Goal: Information Seeking & Learning: Check status

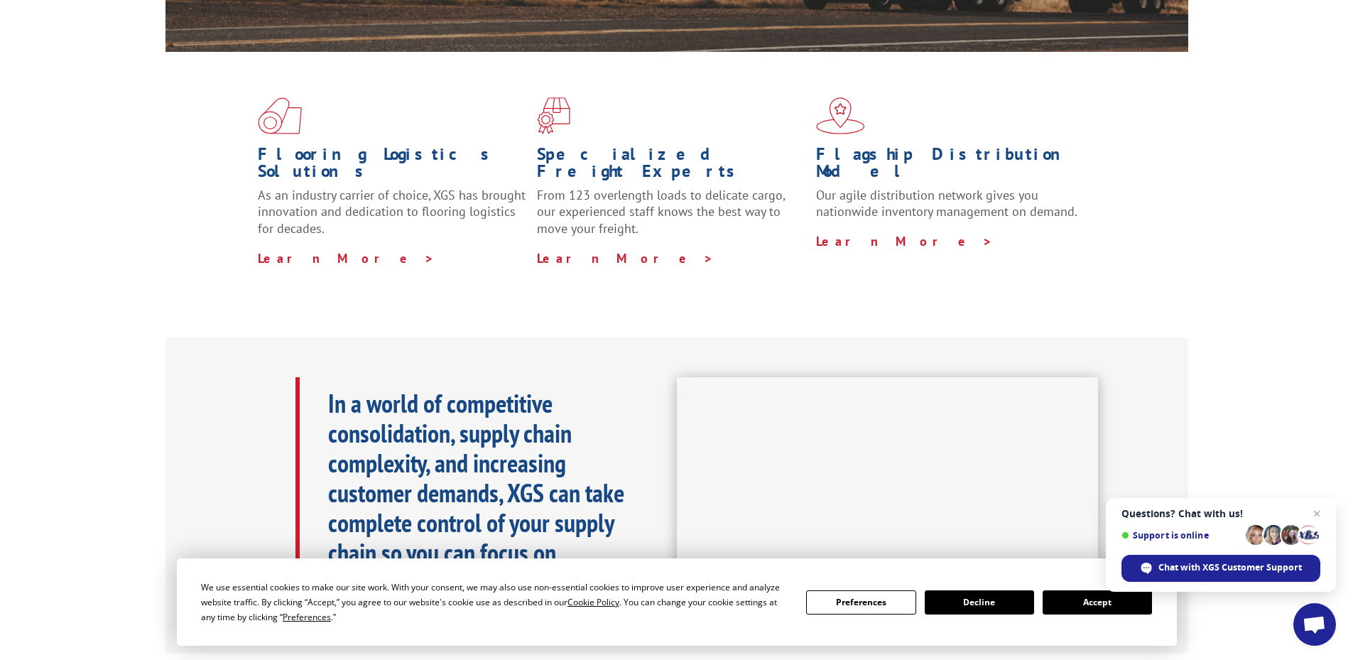
scroll to position [574, 0]
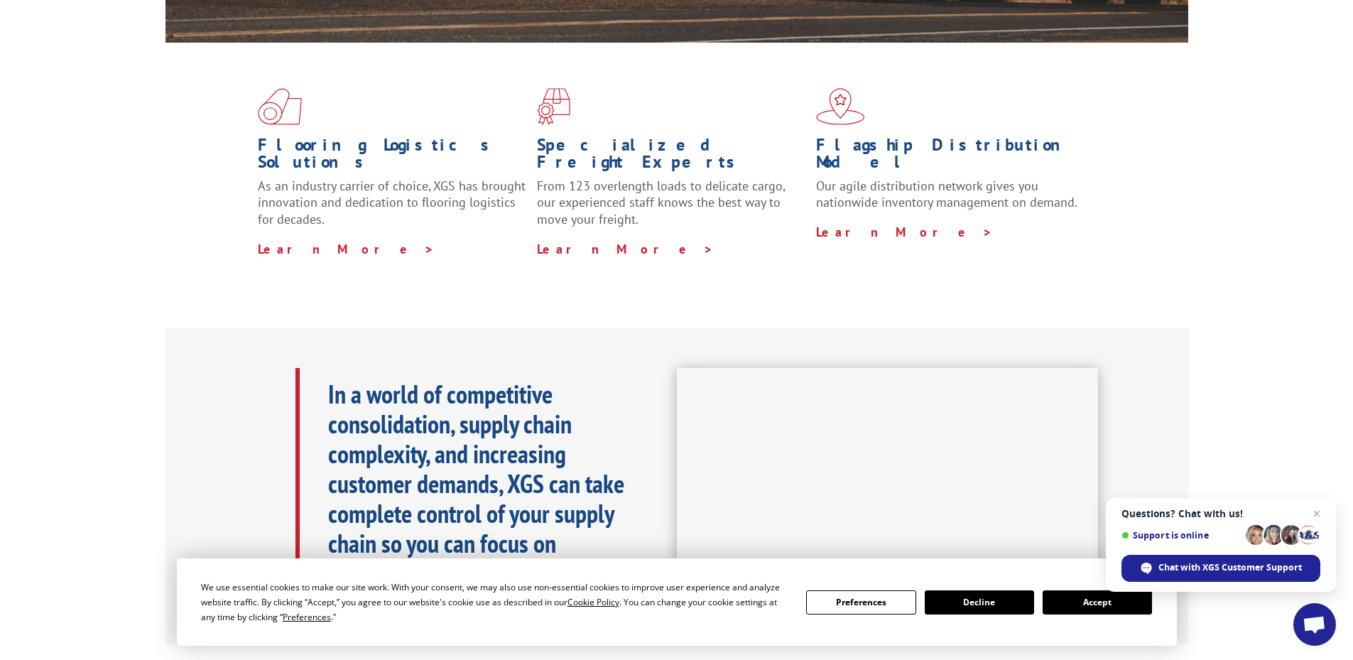
click at [1097, 605] on button "Accept" at bounding box center [1096, 602] width 109 height 24
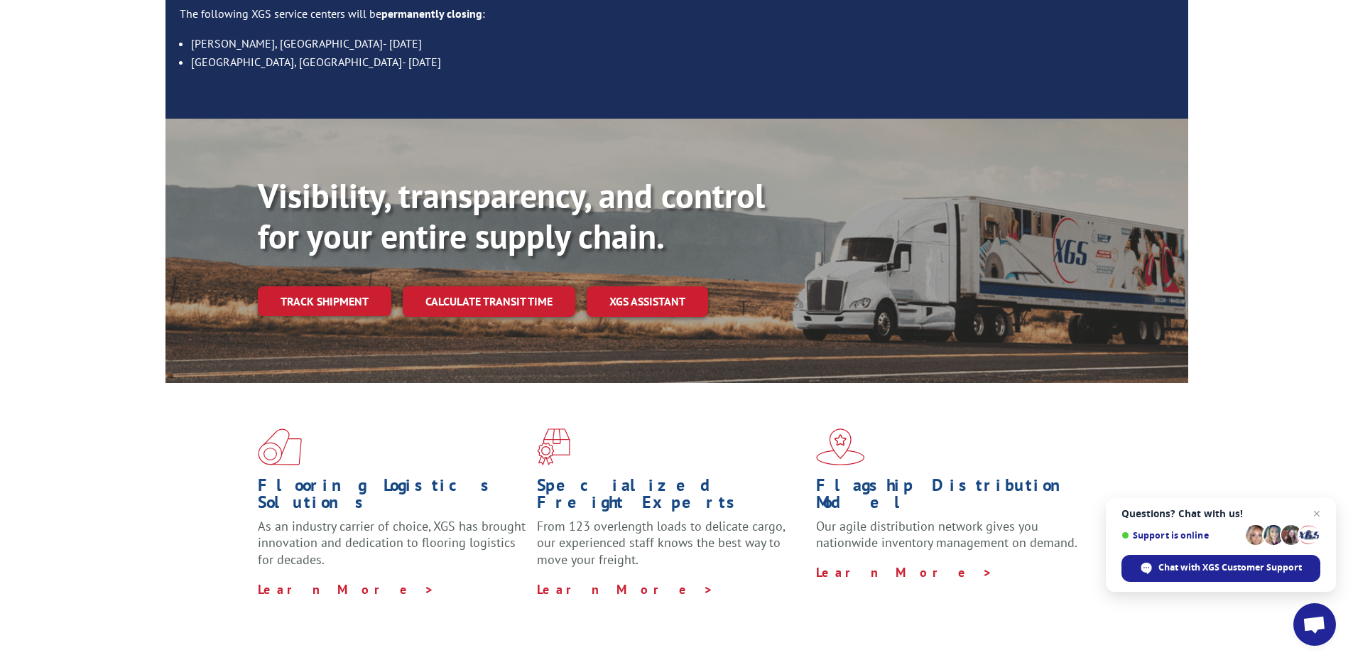
scroll to position [232, 0]
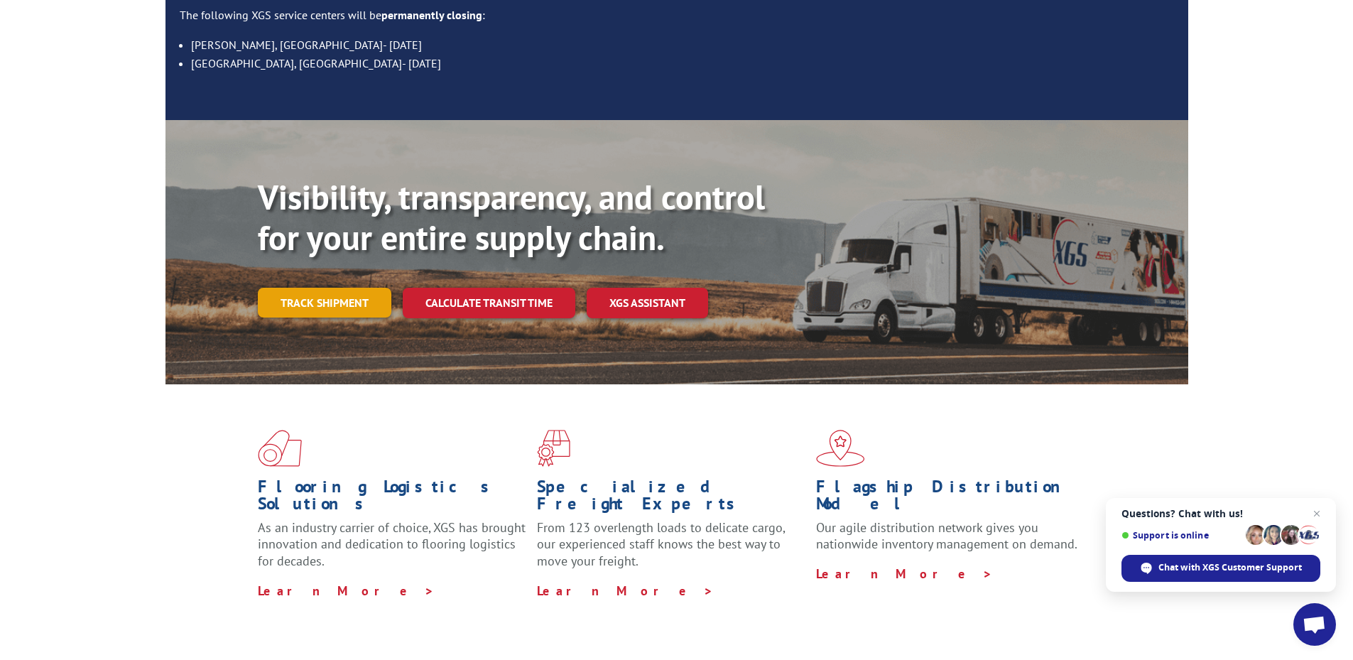
click at [356, 288] on link "Track shipment" at bounding box center [324, 303] width 133 height 30
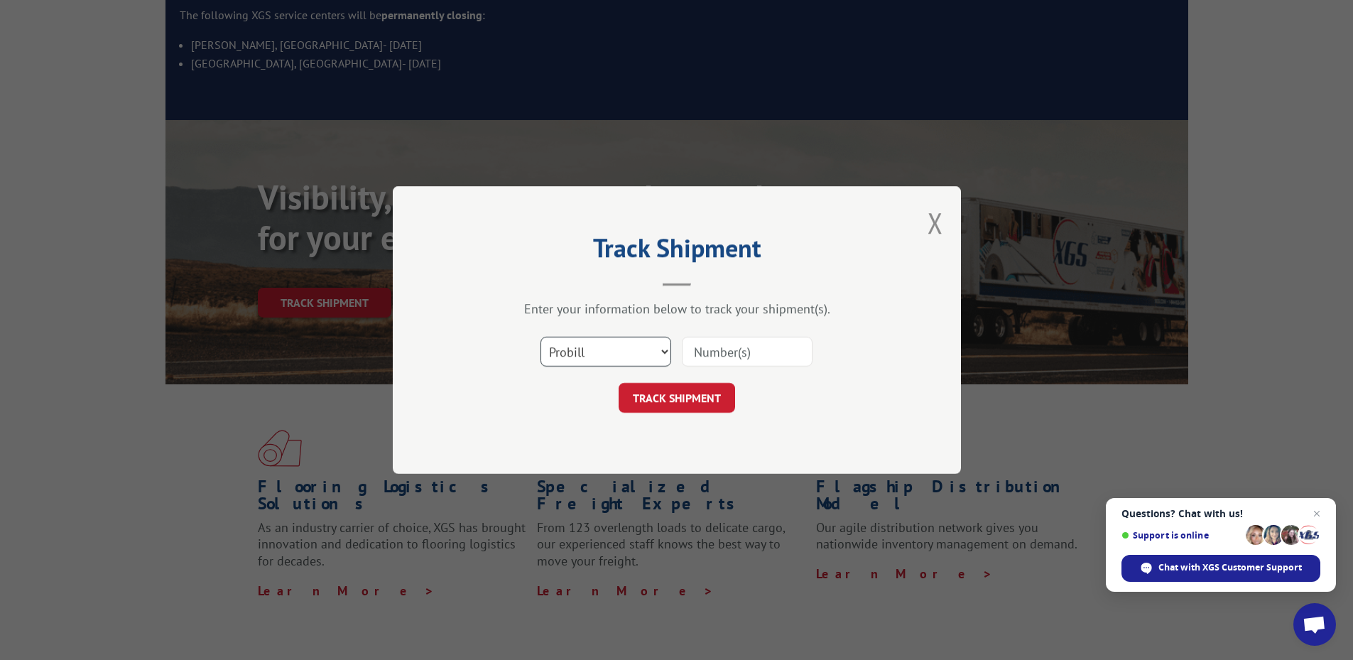
click at [626, 354] on select "Select category... Probill BOL PO" at bounding box center [605, 352] width 131 height 30
select select "po"
click at [540, 337] on select "Select category... Probill BOL PO" at bounding box center [605, 352] width 131 height 30
click at [717, 359] on input at bounding box center [747, 352] width 131 height 30
paste input "54512907"
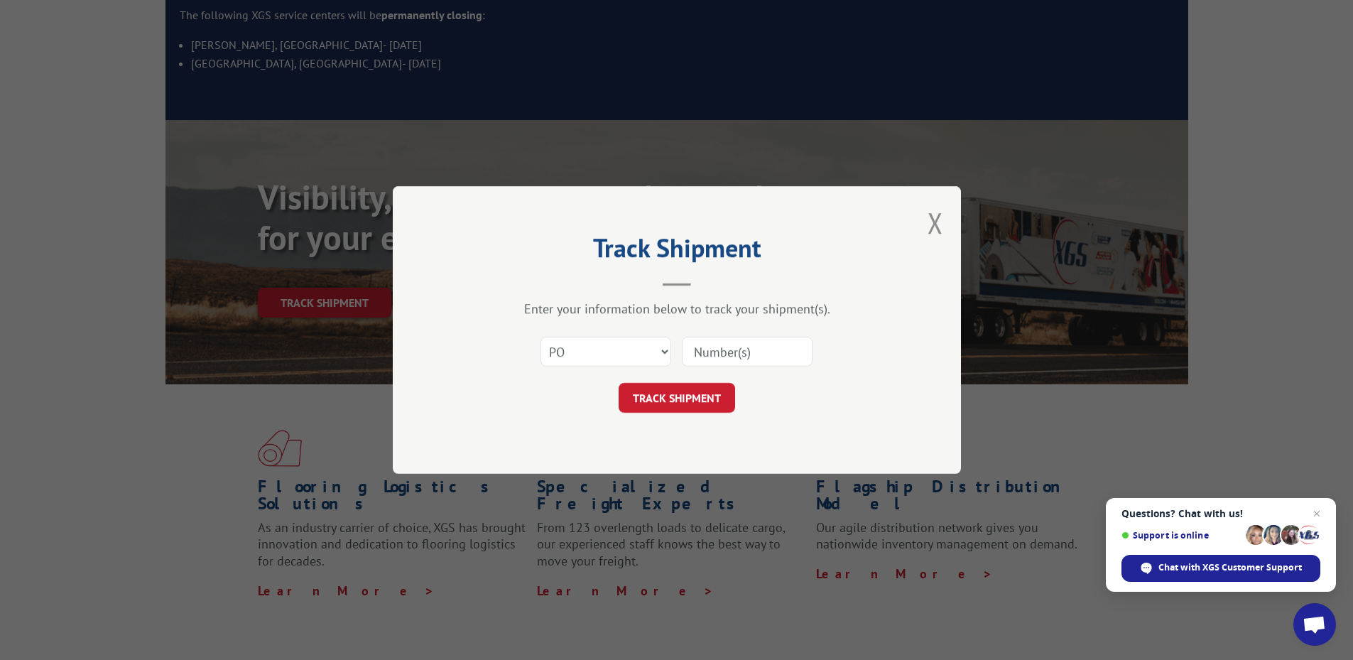
type input "54512907"
click at [703, 394] on button "TRACK SHIPMENT" at bounding box center [676, 398] width 116 height 30
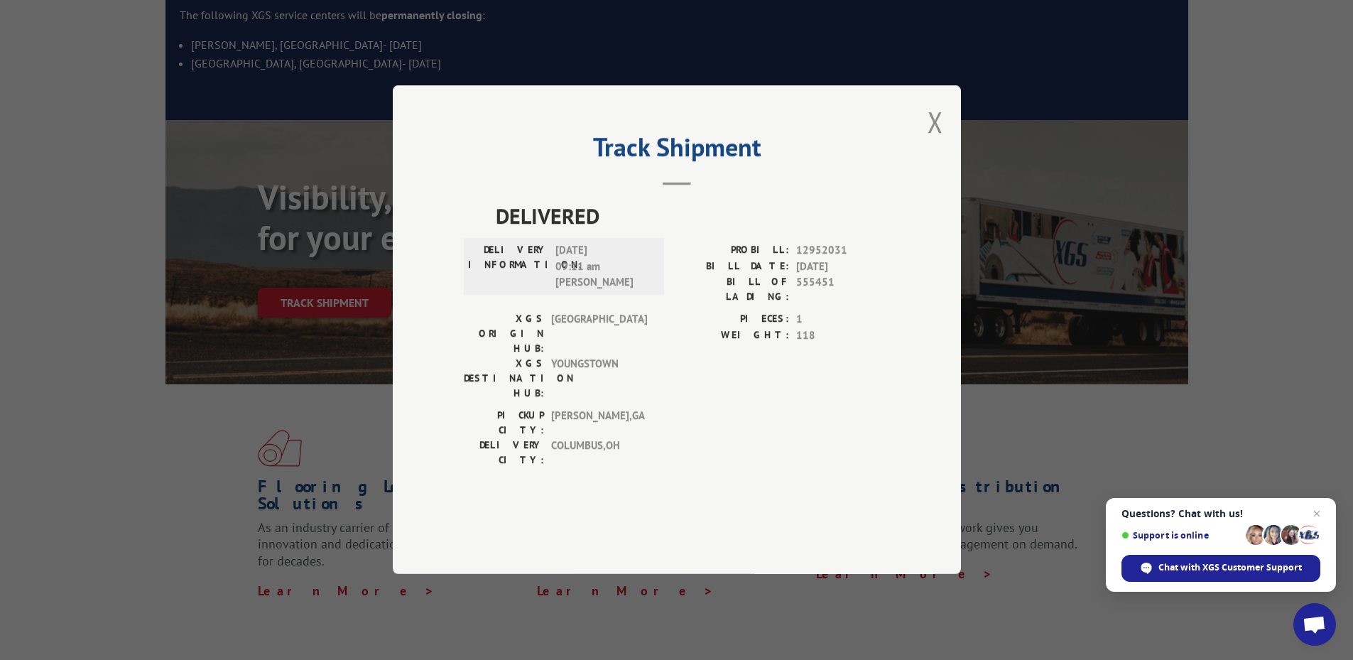
click at [858, 616] on div "Track Shipment DELIVERED DELIVERY INFORMATION: [DATE] 09:11 am [PERSON_NAME] PR…" at bounding box center [676, 330] width 1353 height 660
click at [933, 141] on button "Close modal" at bounding box center [935, 122] width 16 height 38
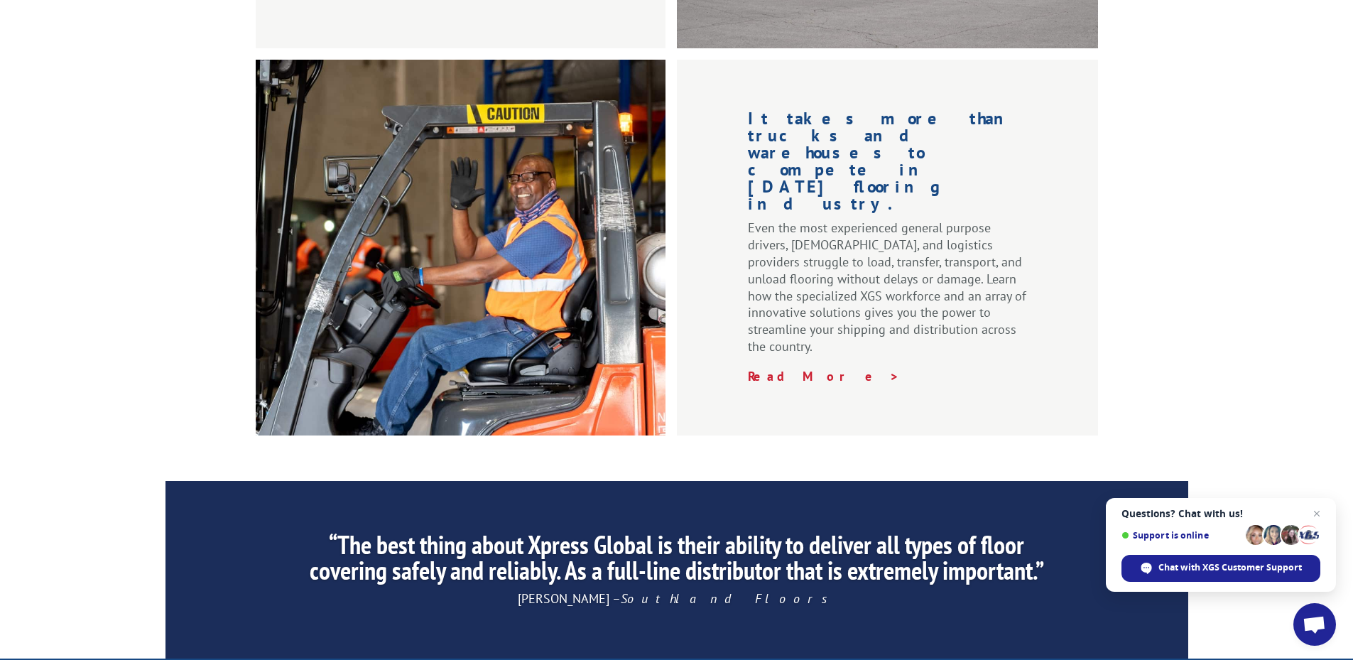
scroll to position [2078, 0]
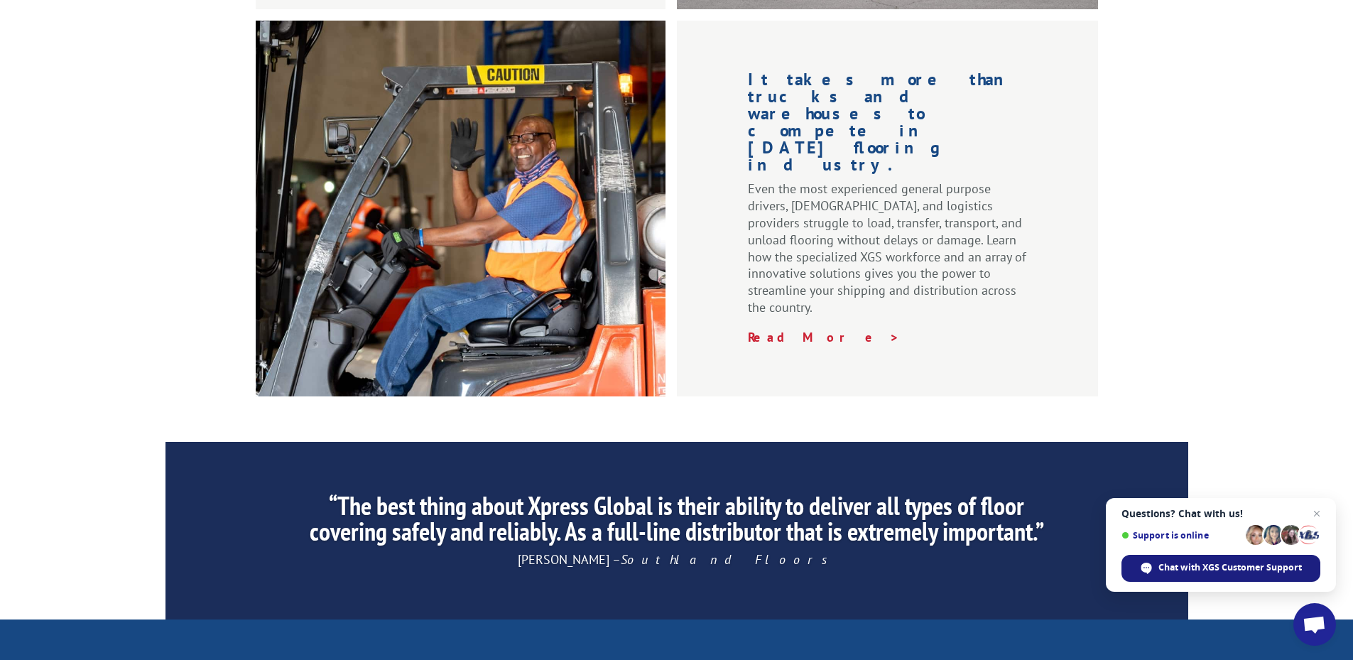
click at [1164, 566] on span "Chat with XGS Customer Support" at bounding box center [1229, 567] width 143 height 13
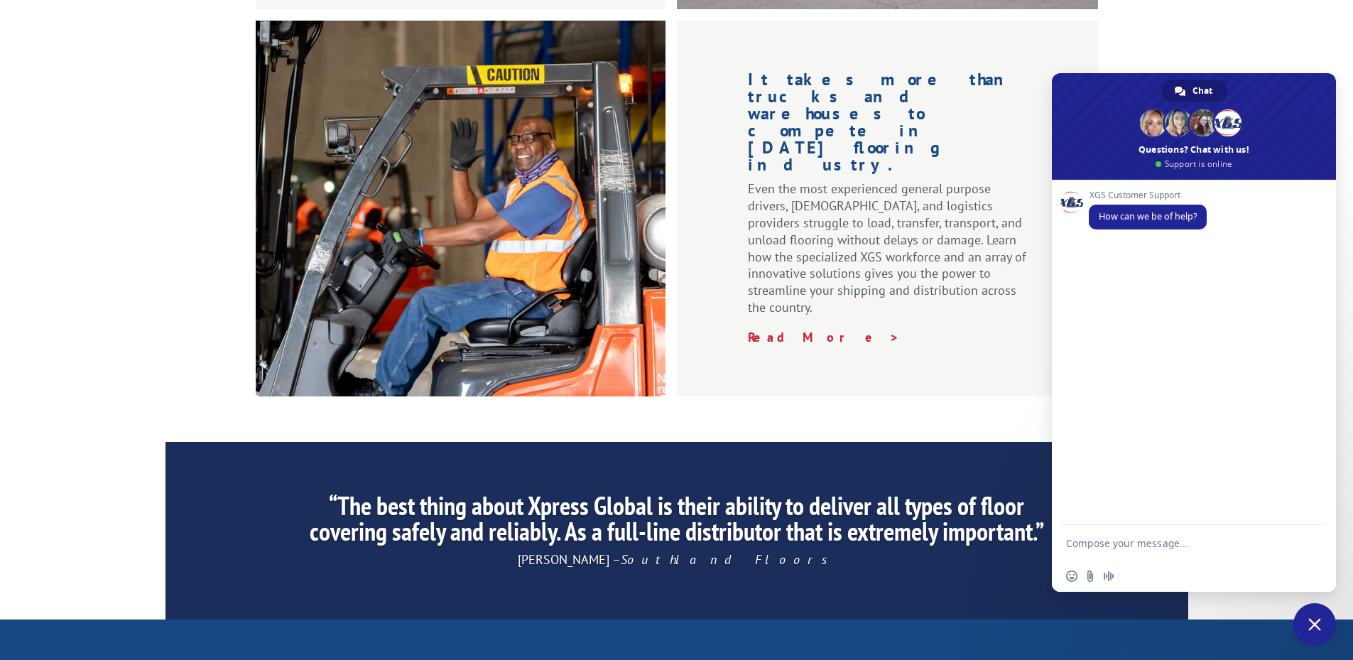
click at [1139, 541] on textarea "Compose your message..." at bounding box center [1179, 543] width 227 height 36
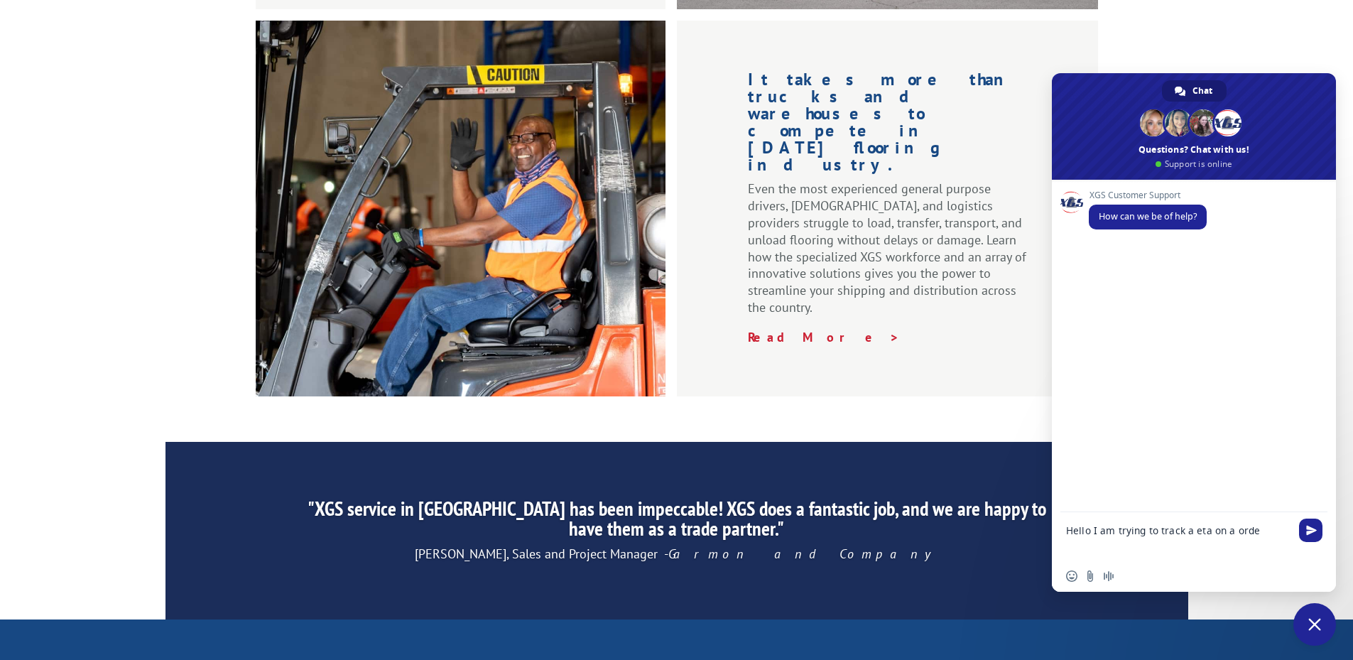
type textarea "Hello I am trying to track a eta on a order"
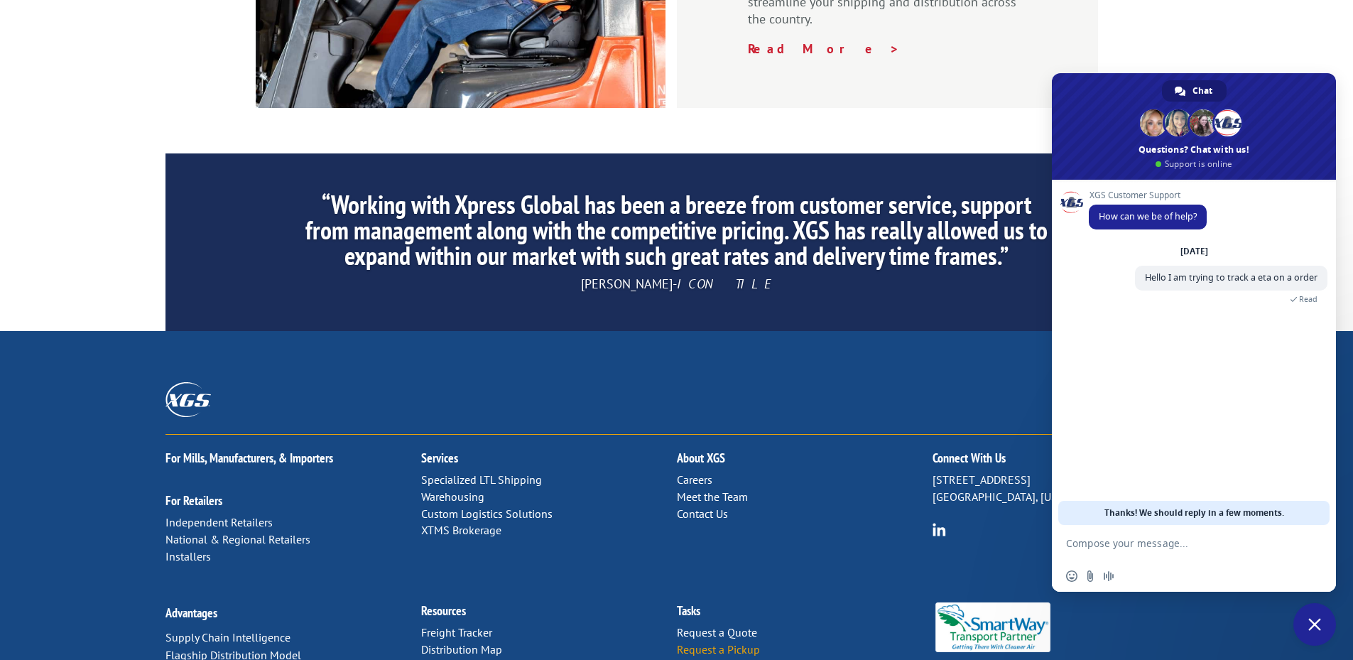
scroll to position [2367, 0]
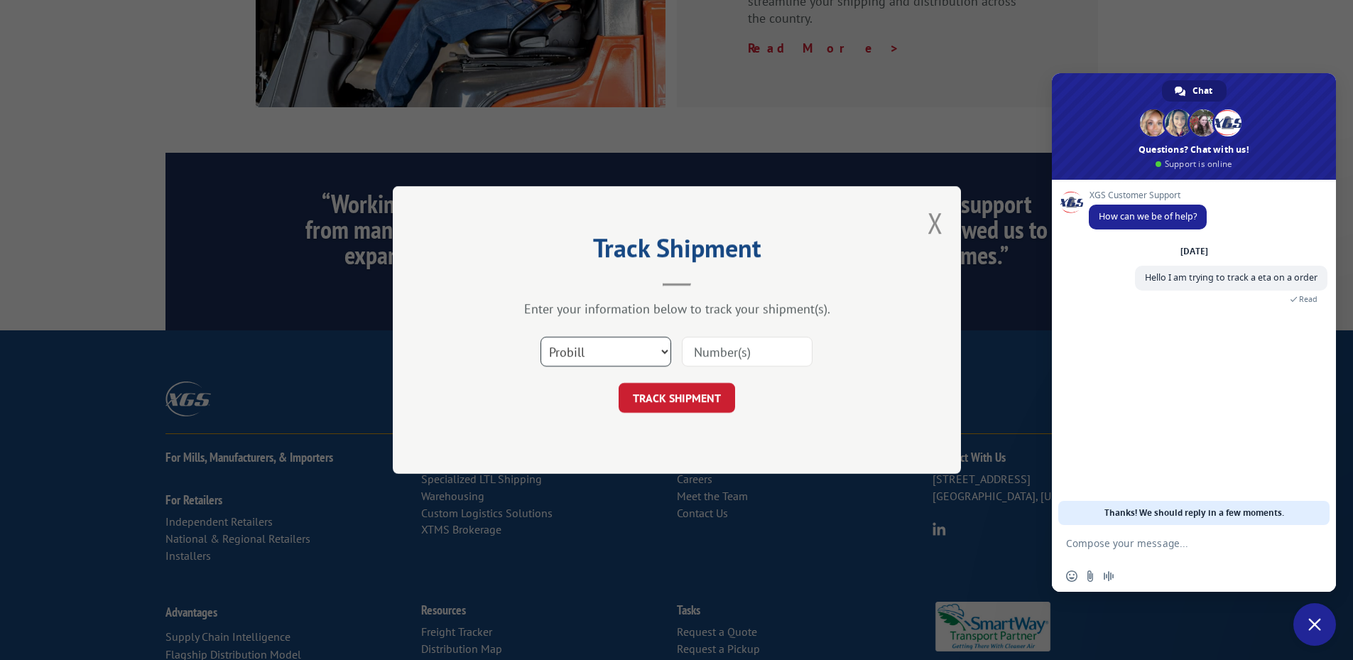
click at [599, 351] on select "Select category... Probill BOL PO" at bounding box center [605, 352] width 131 height 30
click at [540, 337] on select "Select category... Probill BOL PO" at bounding box center [605, 352] width 131 height 30
click at [564, 353] on select "Select category... Probill BOL PO" at bounding box center [605, 352] width 131 height 30
select select "po"
click at [540, 337] on select "Select category... Probill BOL PO" at bounding box center [605, 352] width 131 height 30
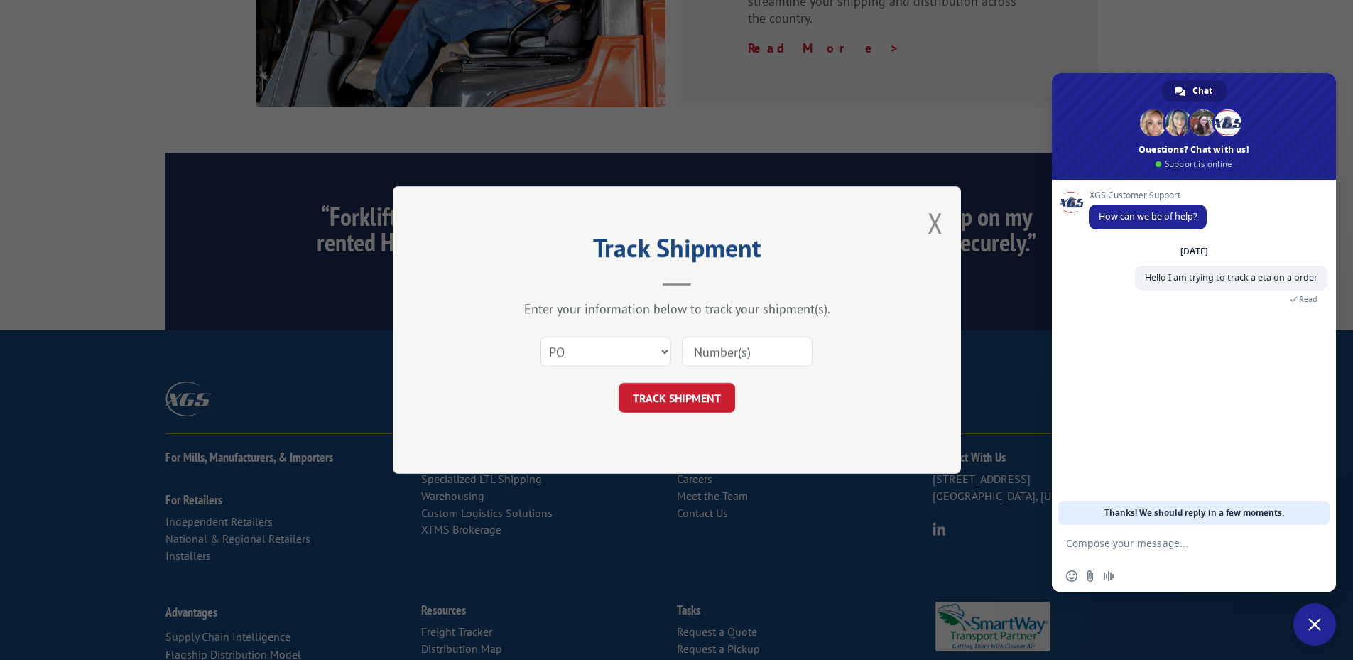
click at [697, 354] on input at bounding box center [747, 352] width 131 height 30
paste input "54512907"
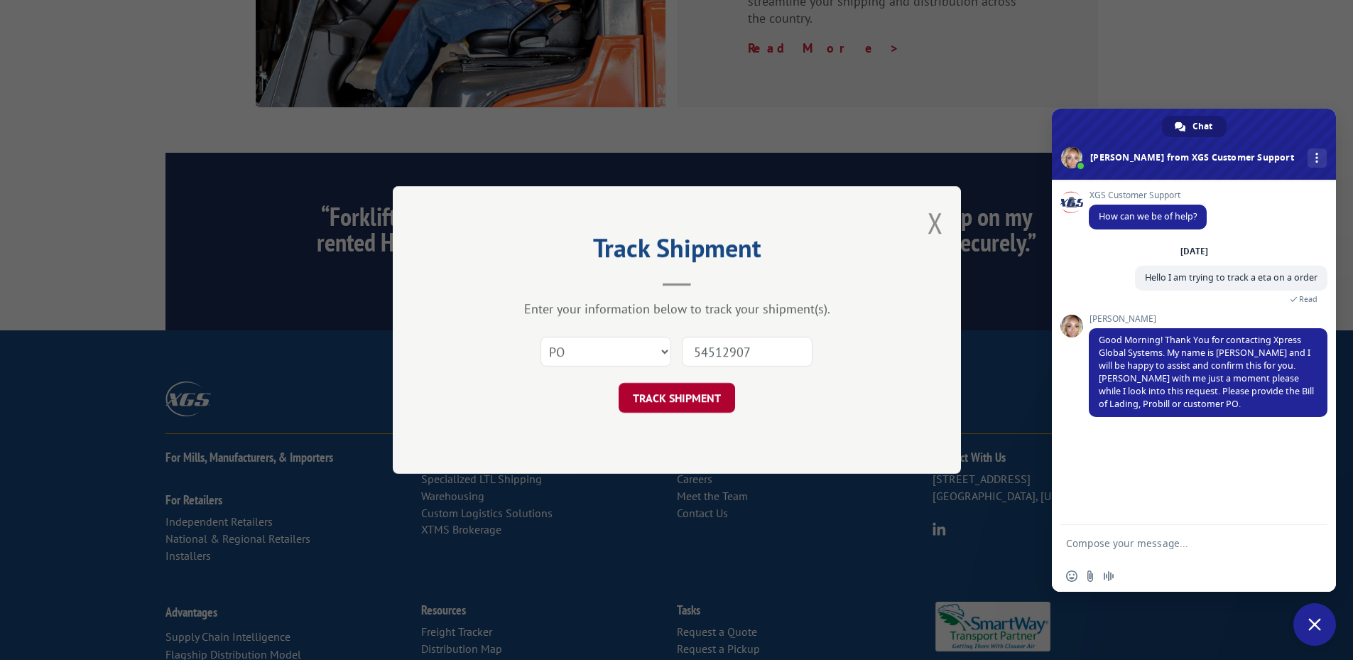
type input "54512907"
click at [721, 395] on button "TRACK SHIPMENT" at bounding box center [676, 398] width 116 height 30
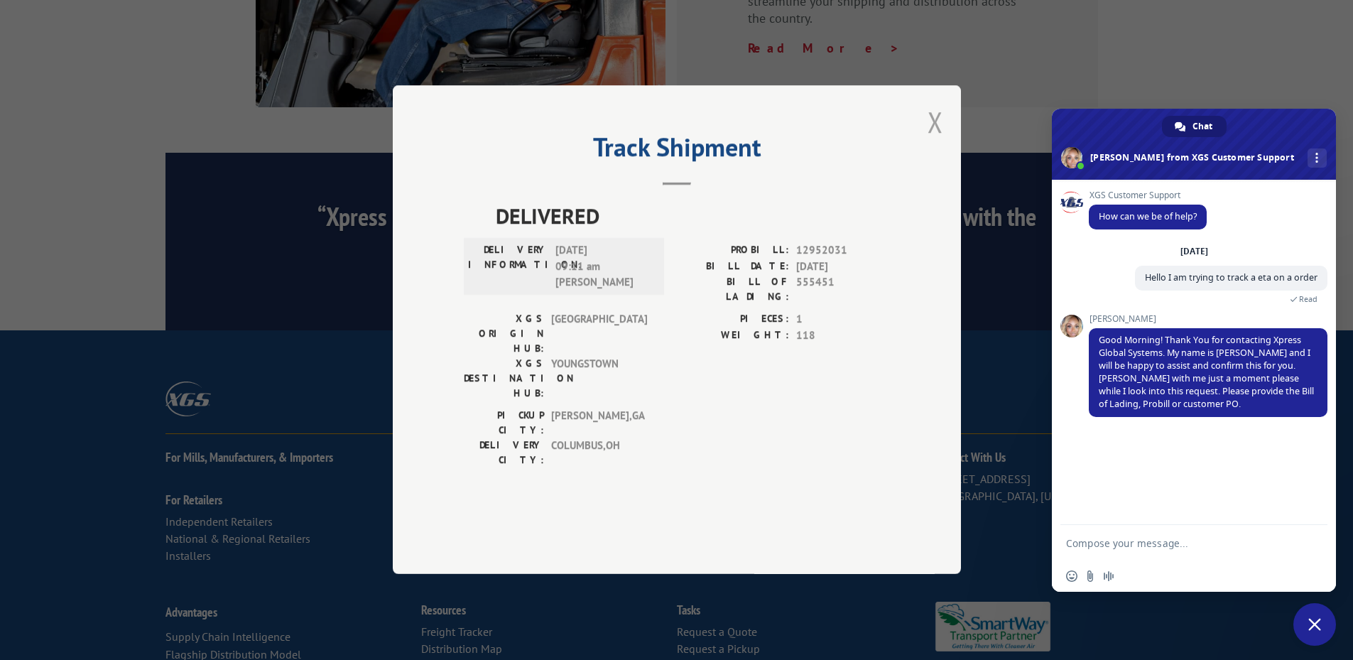
click at [936, 141] on button "Close modal" at bounding box center [935, 122] width 16 height 38
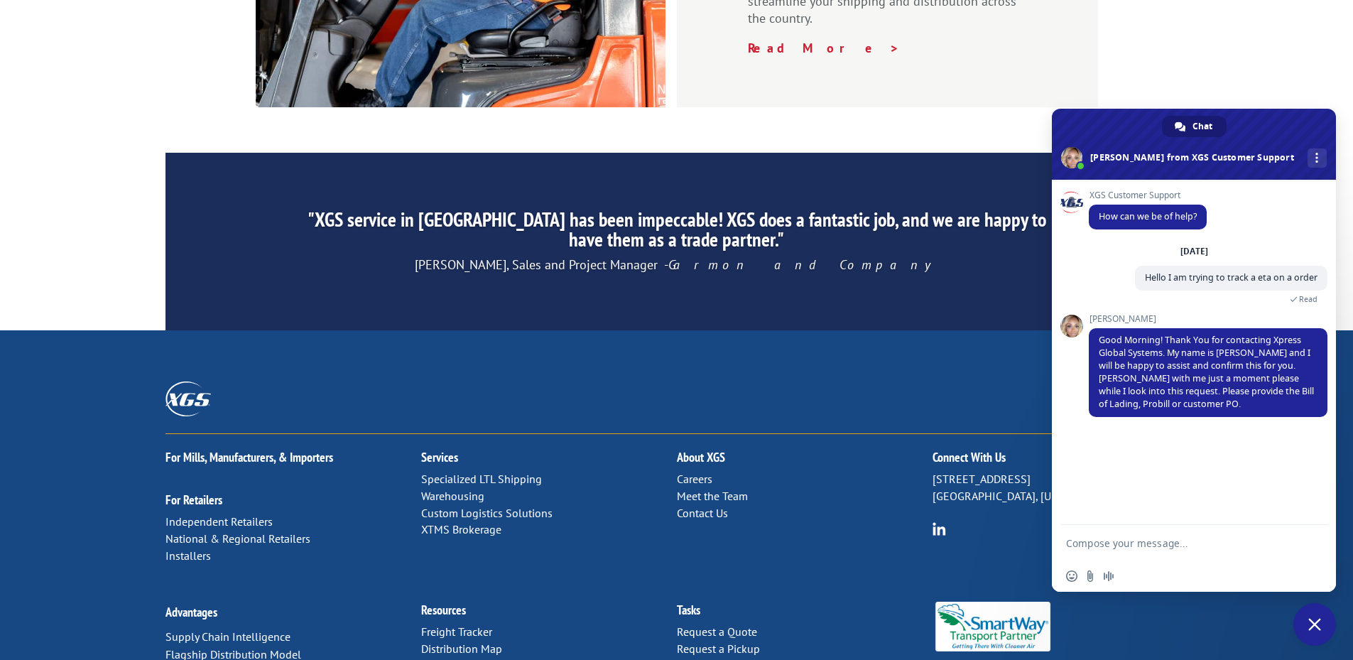
click at [1102, 553] on textarea "Compose your message..." at bounding box center [1179, 543] width 227 height 36
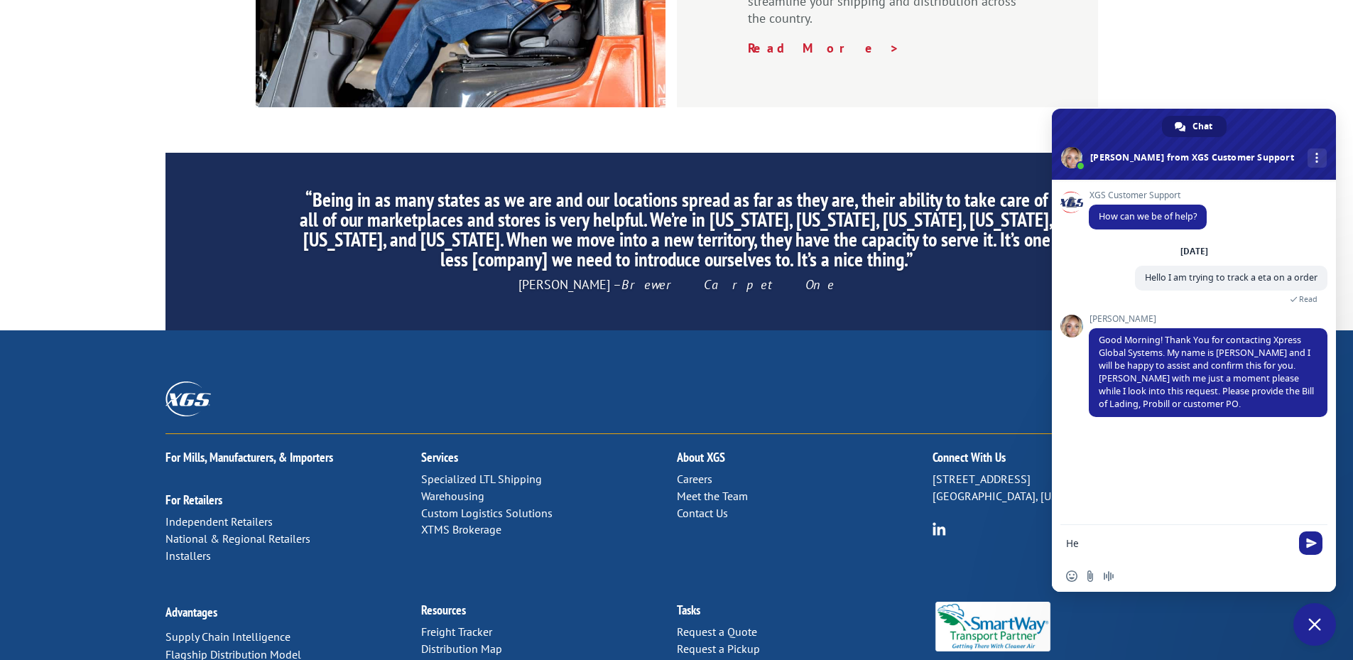
type textarea "H"
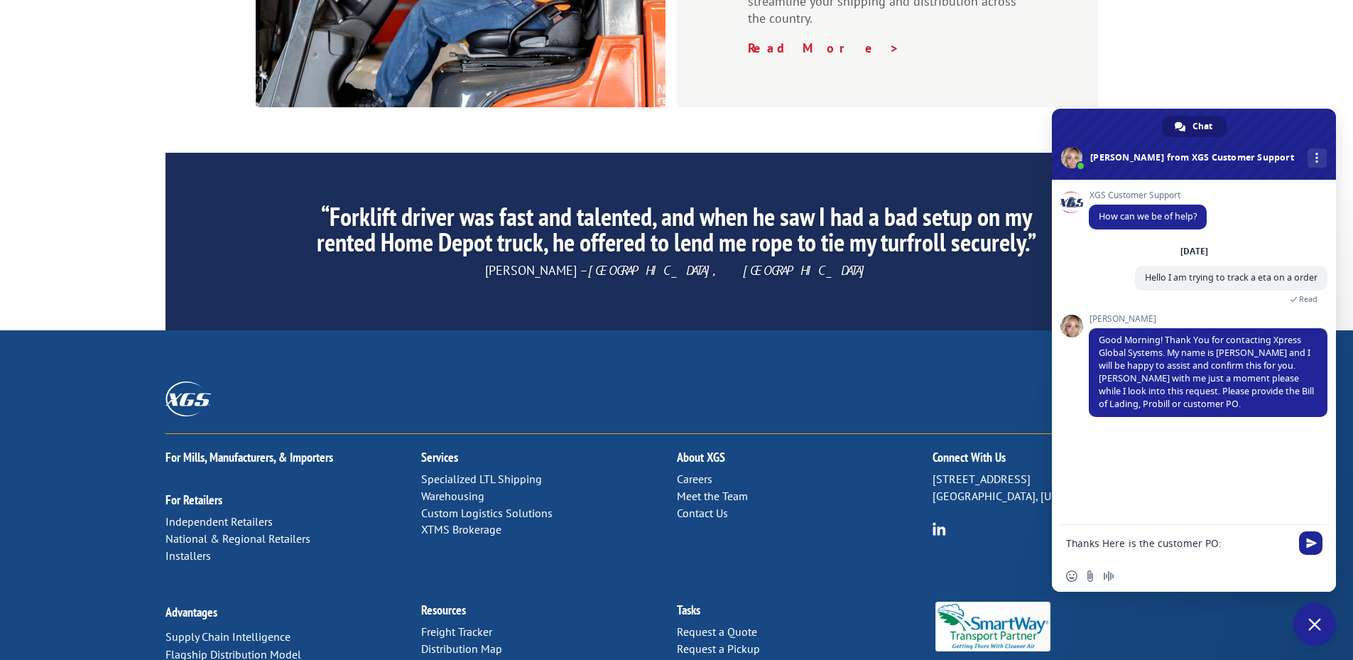
paste textarea "54512907"
paste textarea "[PERSON_NAME]"
type textarea "Thanks Here is the customer PO: 54512907 name [PERSON_NAME]"
click at [1308, 513] on span "Send" at bounding box center [1311, 517] width 11 height 11
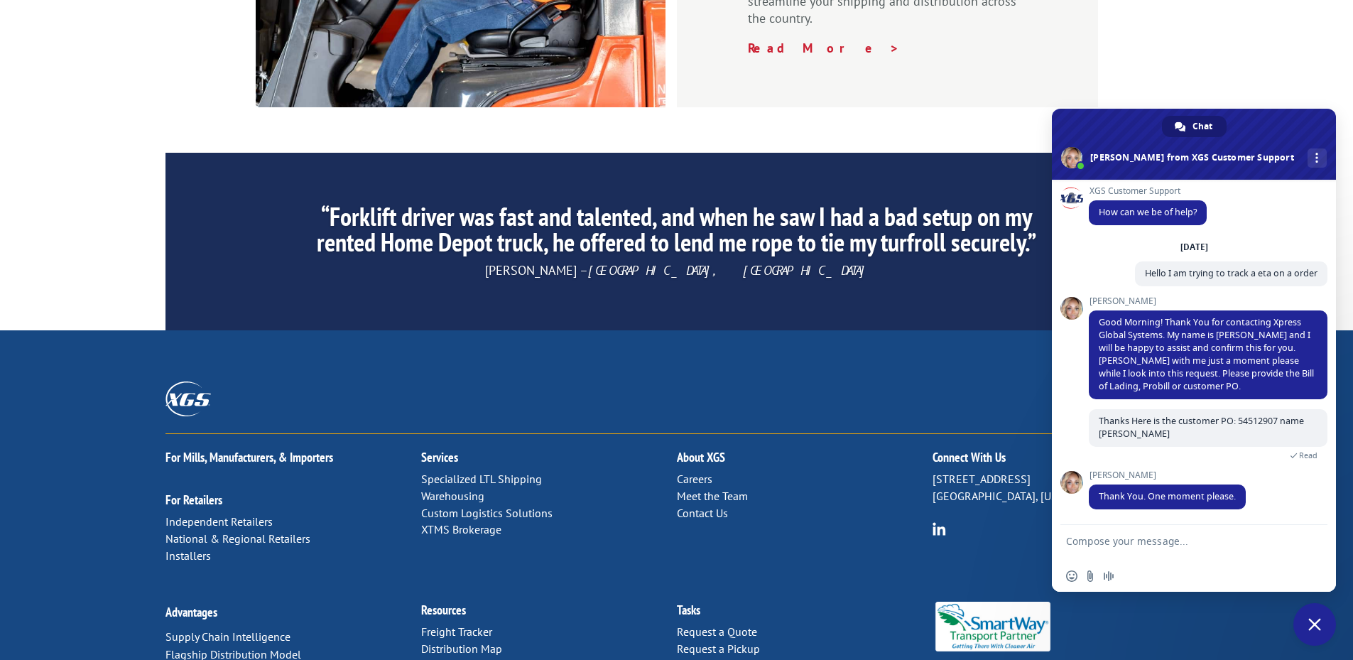
scroll to position [4, 0]
click at [1135, 556] on textarea "Compose your message..." at bounding box center [1179, 543] width 227 height 36
type textarea "thanks"
click at [1310, 542] on span "Send" at bounding box center [1311, 542] width 11 height 11
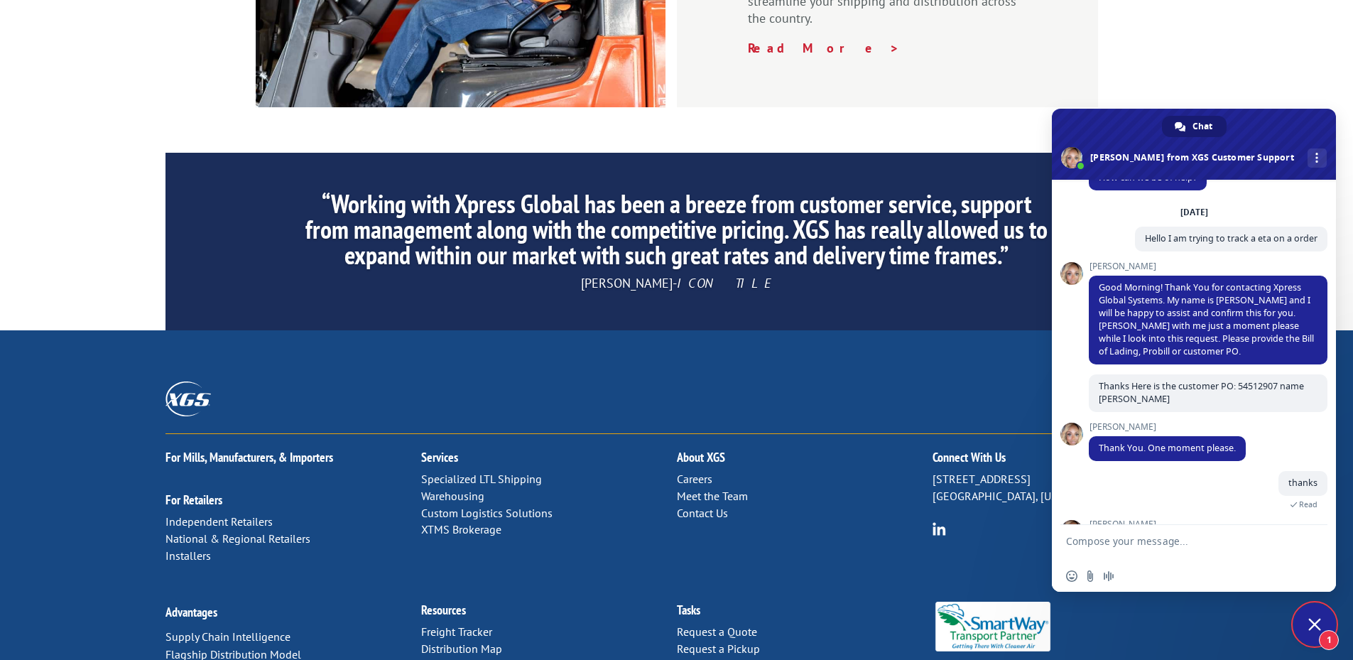
scroll to position [88, 0]
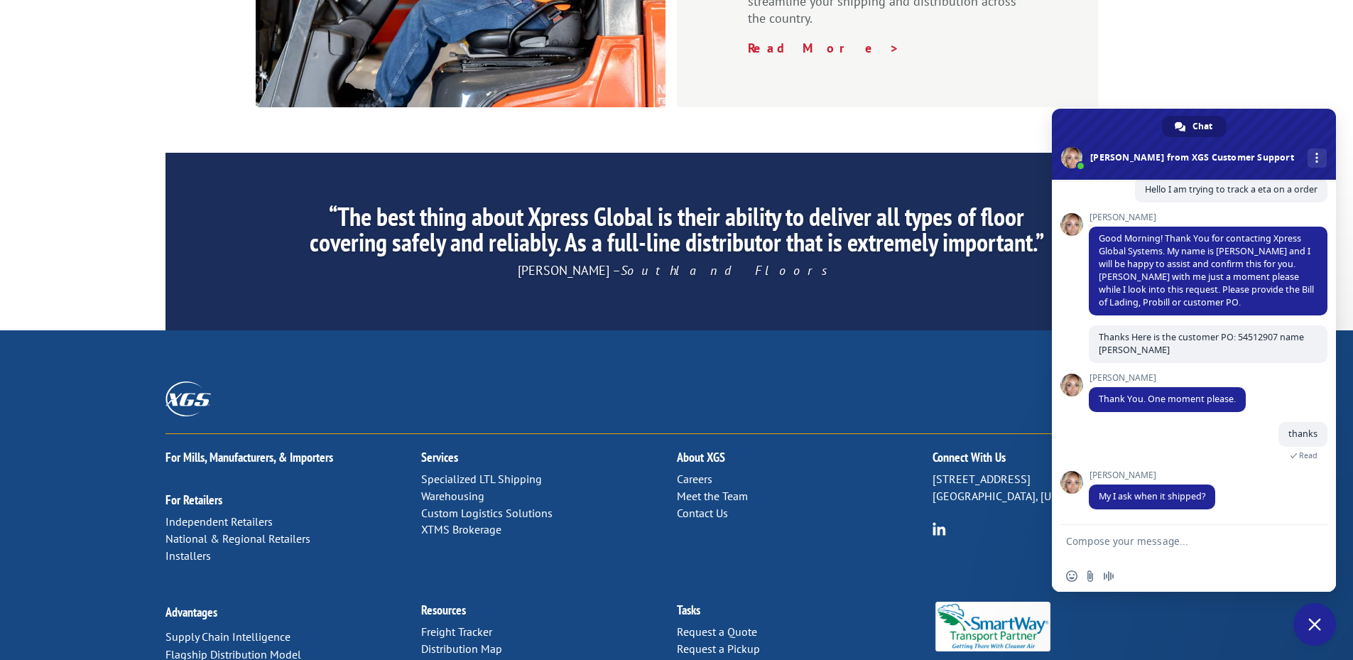
click at [1136, 549] on textarea "Compose your message..." at bounding box center [1179, 543] width 227 height 36
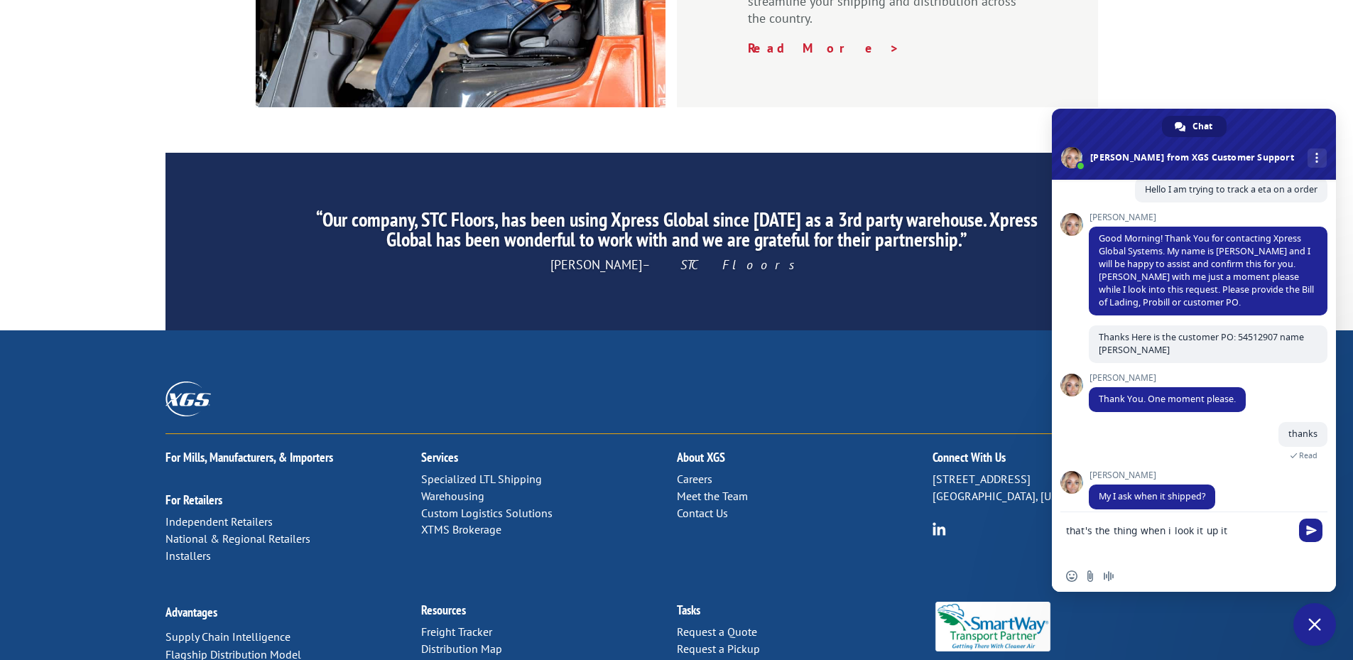
scroll to position [0, 0]
paste textarea "EXPECTED DELIVERY ON [DATE]"
type textarea "that's the thing when i look it up it EXPECTED DELIVERY ON [DATE]"
click at [1306, 535] on span "Send" at bounding box center [1311, 530] width 11 height 11
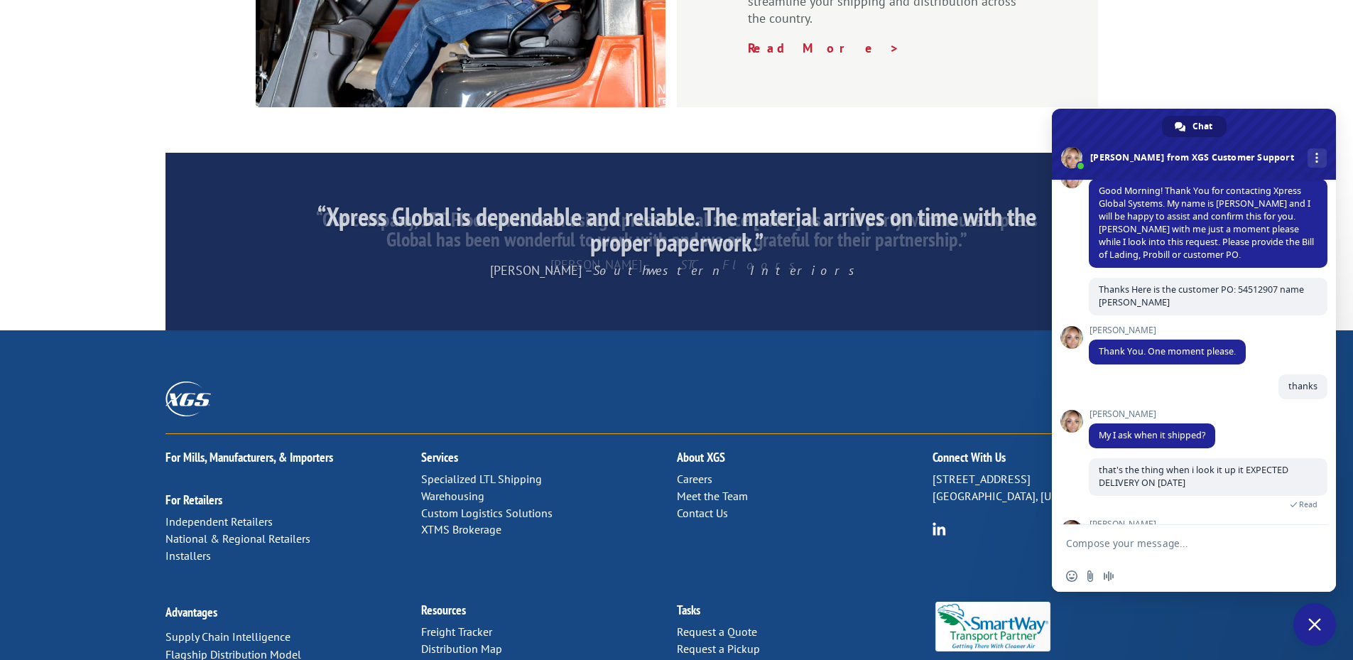
scroll to position [197, 0]
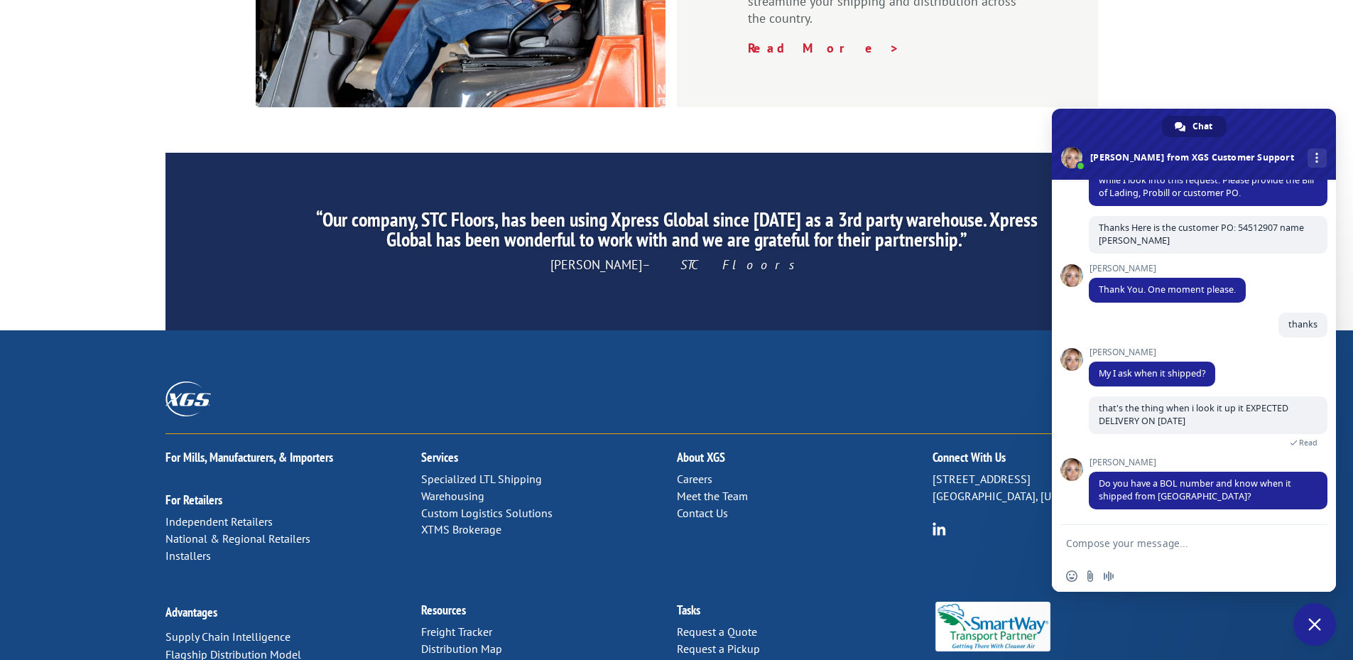
click at [1147, 533] on textarea "Compose your message..." at bounding box center [1179, 543] width 227 height 36
paste textarea "BOL# - AA04923597"
type textarea "BOL# - AA04923597"
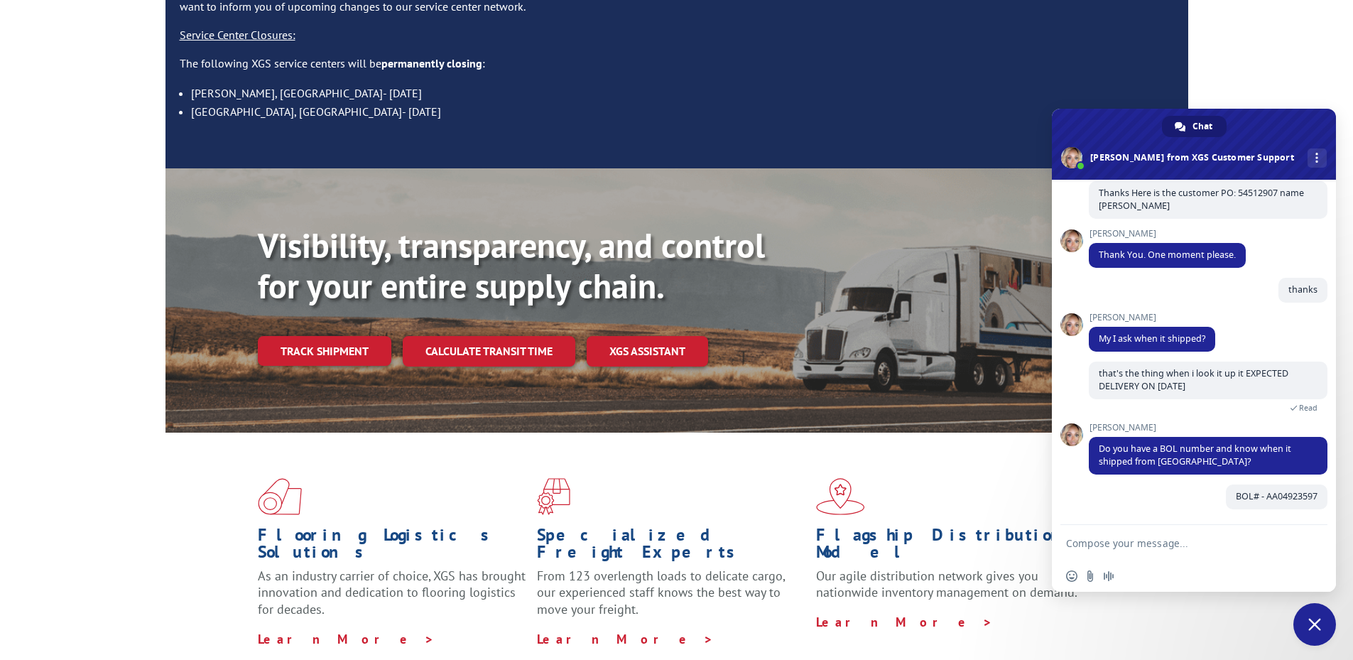
scroll to position [166, 0]
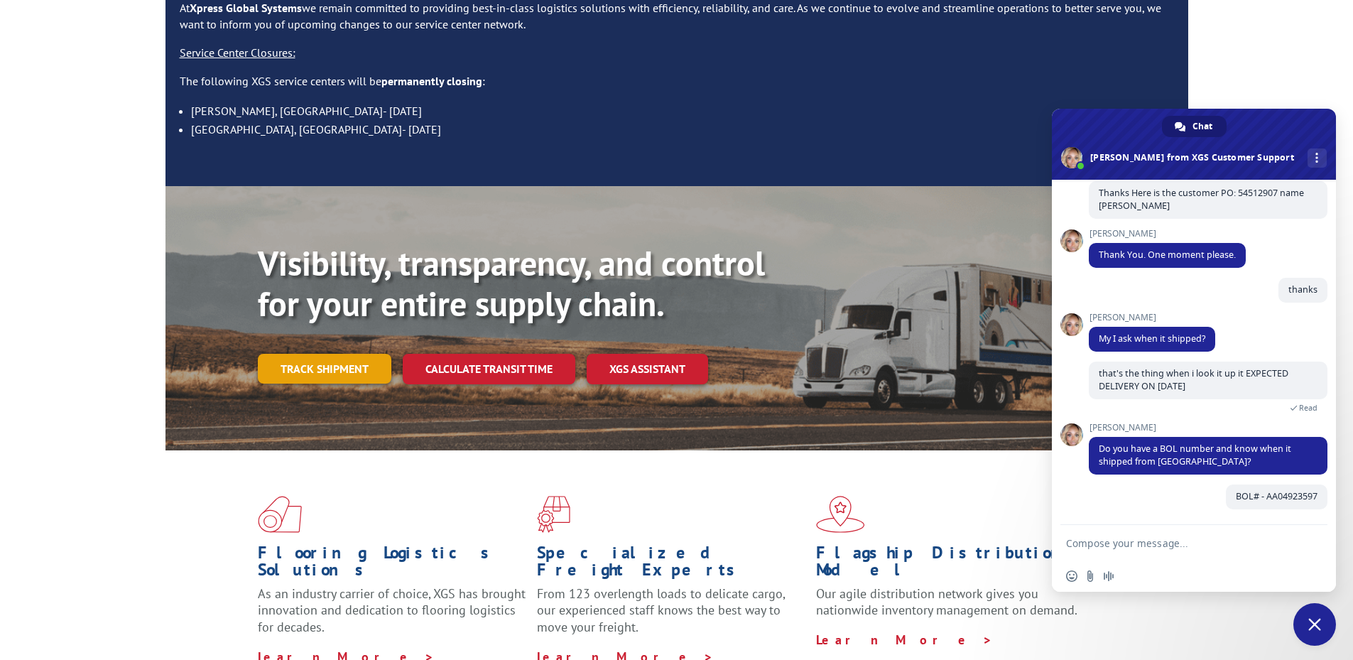
click at [342, 354] on link "Track shipment" at bounding box center [324, 369] width 133 height 30
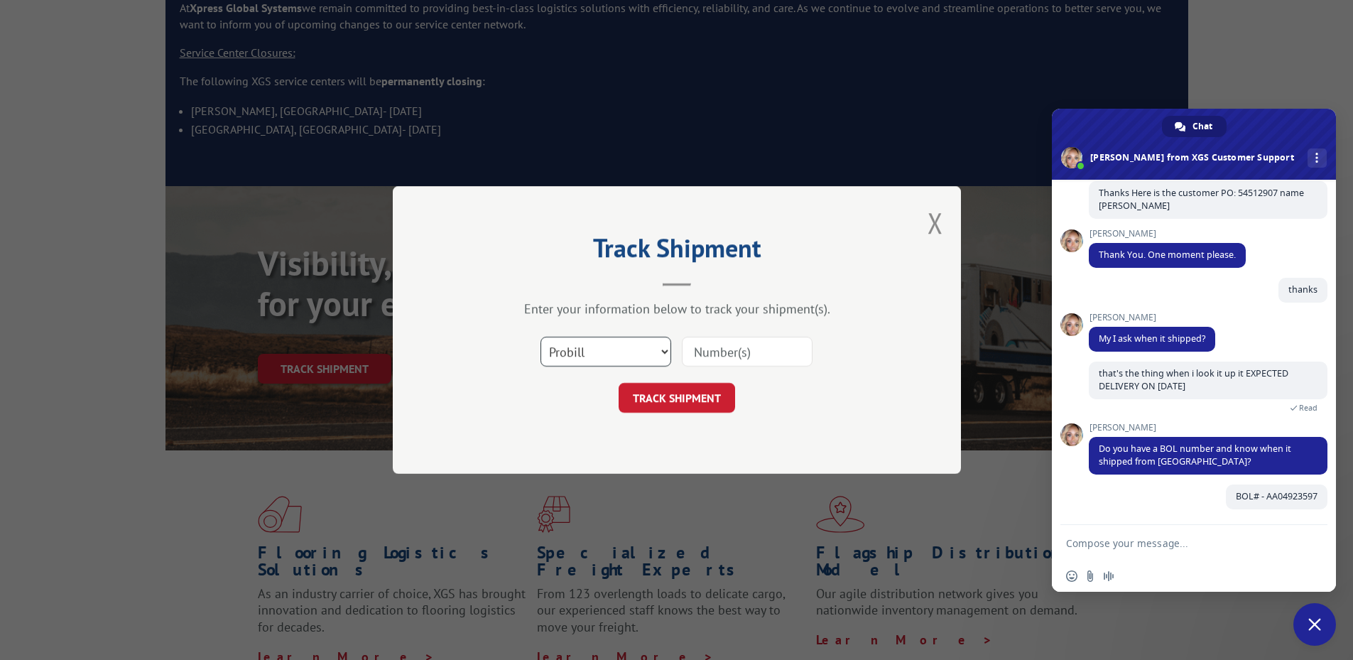
click at [621, 357] on select "Select category... Probill BOL PO" at bounding box center [605, 352] width 131 height 30
click at [540, 337] on select "Select category... Probill BOL PO" at bounding box center [605, 352] width 131 height 30
click at [597, 354] on select "Select category... Probill BOL PO" at bounding box center [605, 352] width 131 height 30
select select "bol"
click at [540, 337] on select "Select category... Probill BOL PO" at bounding box center [605, 352] width 131 height 30
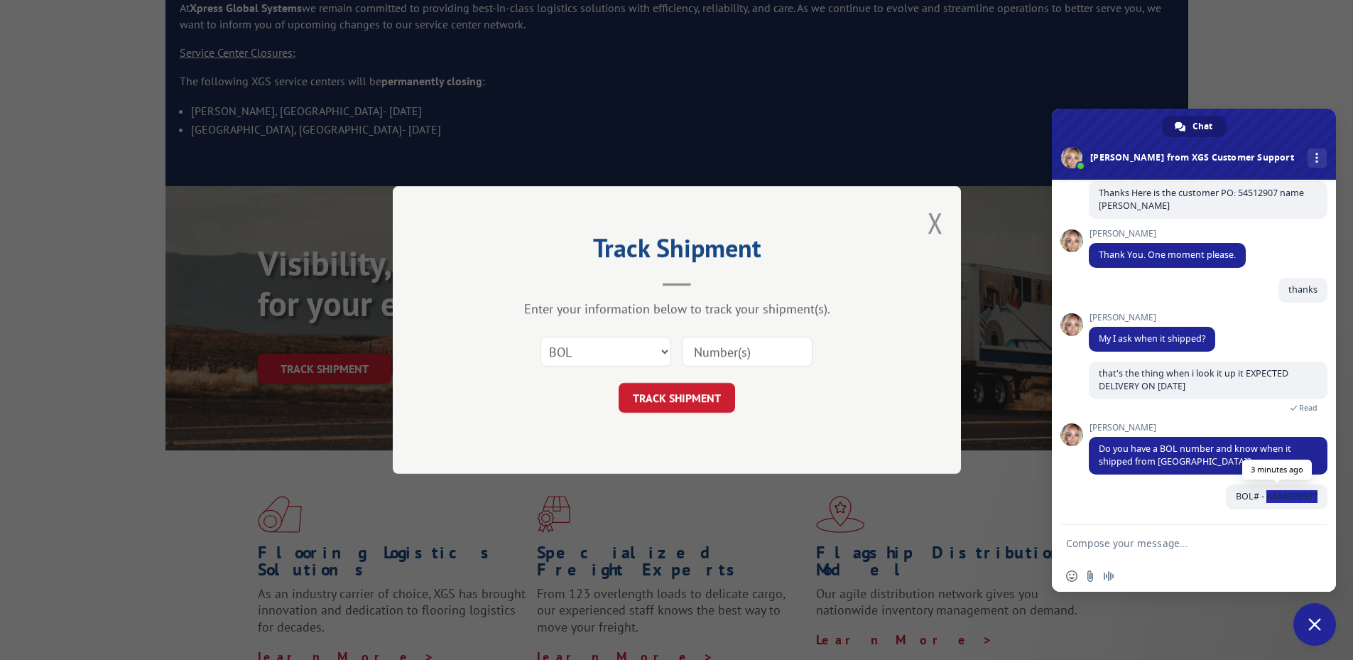
drag, startPoint x: 1253, startPoint y: 496, endPoint x: 1309, endPoint y: 498, distance: 55.4
click at [1309, 498] on span "BOL# - AA04923597" at bounding box center [1276, 496] width 102 height 25
copy span "AA04923597"
click at [788, 353] on input at bounding box center [747, 352] width 131 height 30
paste input "AA04923597"
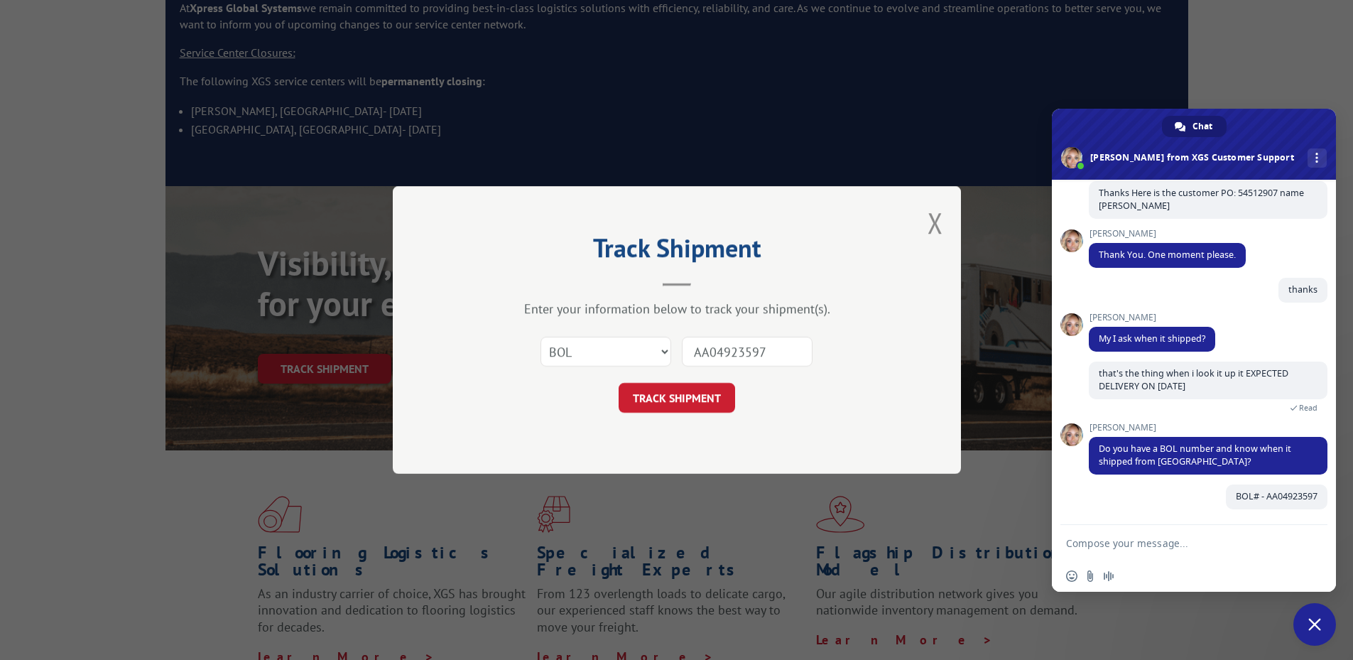
type input "AA04923597"
click at [689, 391] on button "TRACK SHIPMENT" at bounding box center [676, 398] width 116 height 30
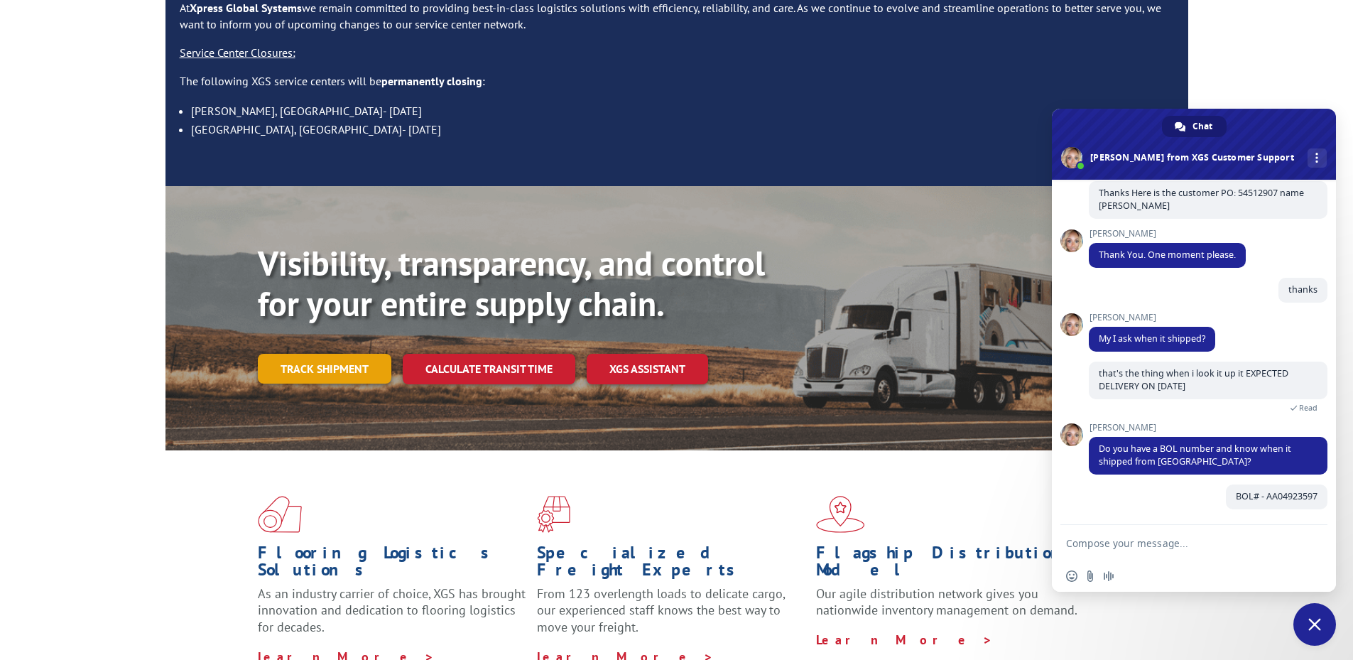
click at [348, 354] on link "Track shipment" at bounding box center [324, 369] width 133 height 30
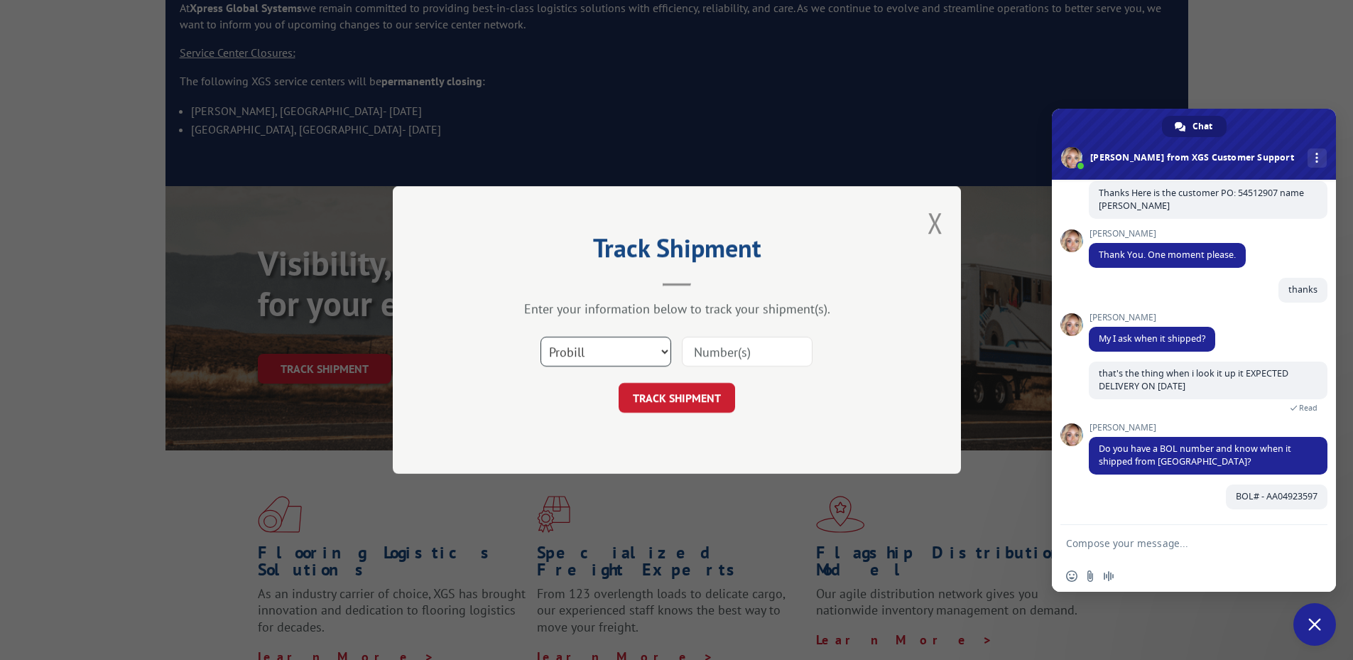
click at [630, 359] on select "Select category... Probill BOL PO" at bounding box center [605, 352] width 131 height 30
click at [855, 413] on div "TRACK SHIPMENT" at bounding box center [677, 398] width 426 height 30
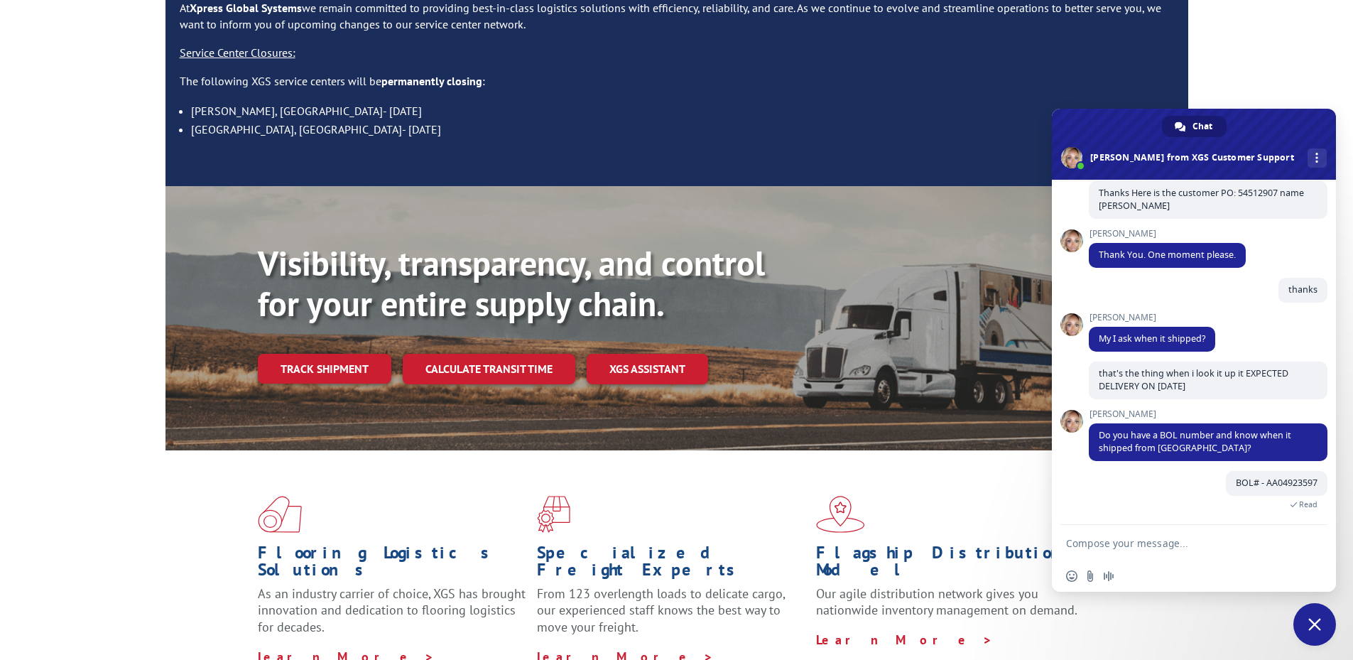
scroll to position [281, 0]
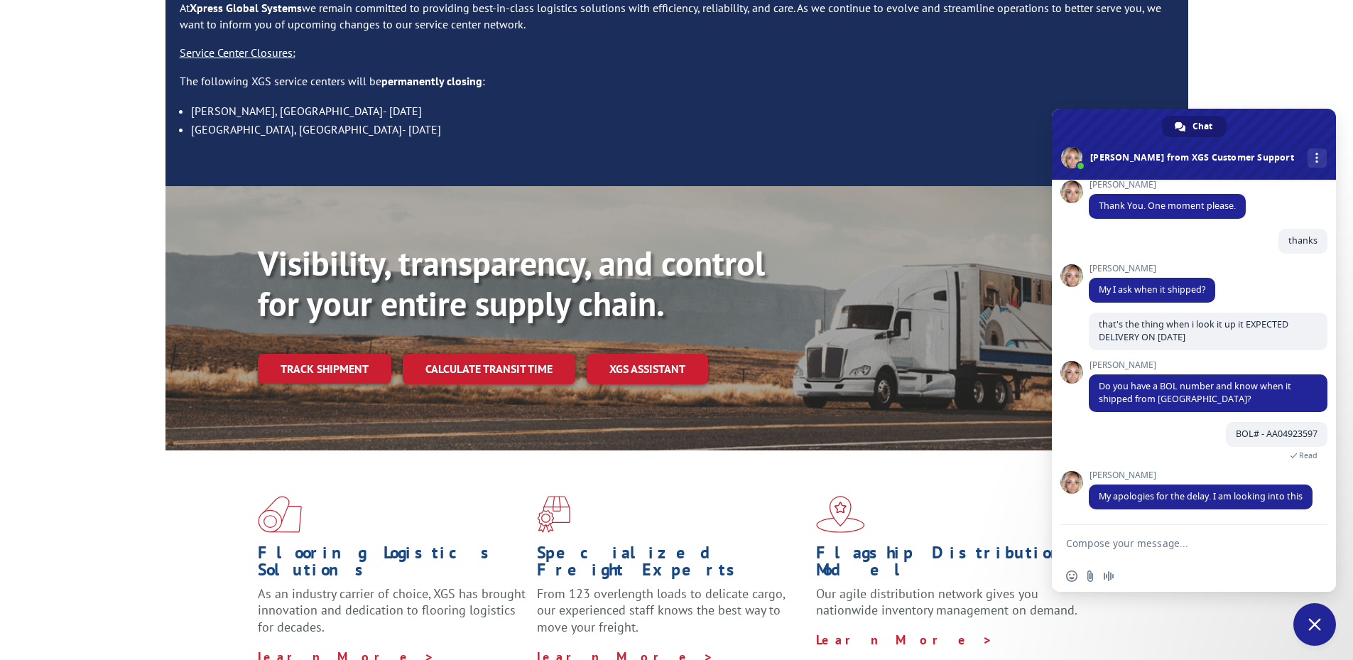
click at [1133, 547] on textarea "Compose your message..." at bounding box center [1179, 543] width 227 height 36
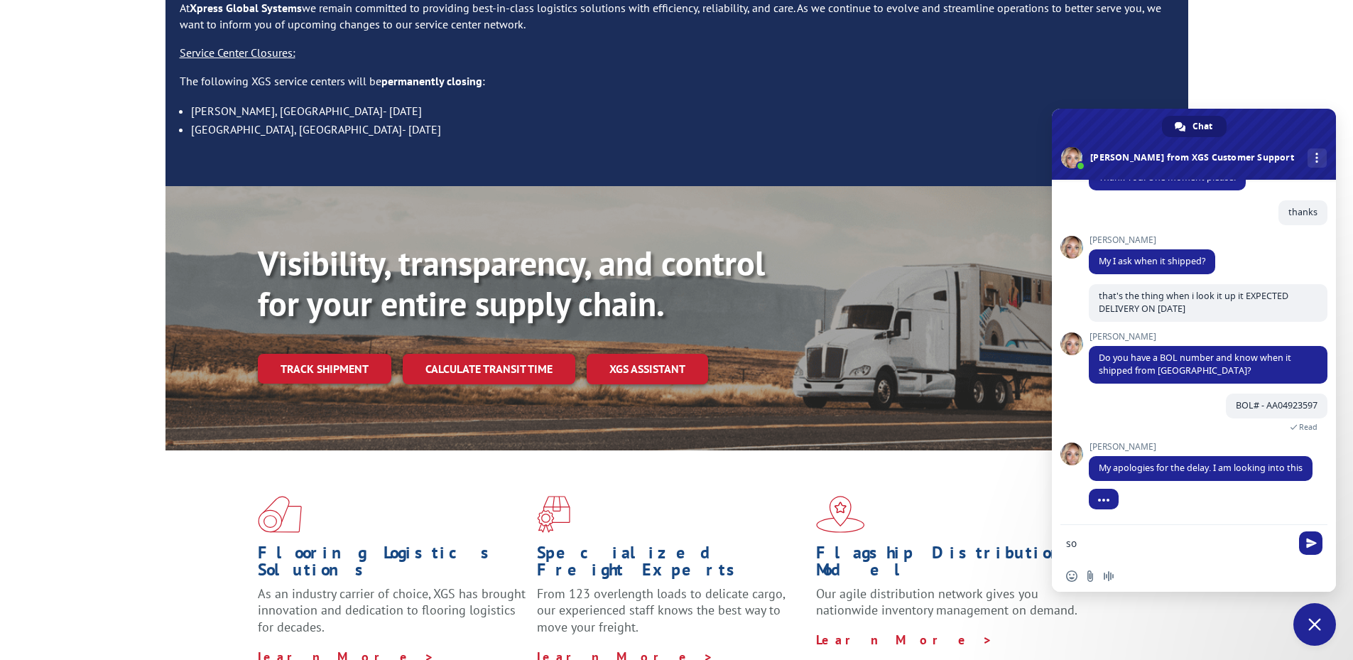
type textarea "s"
type textarea "that's alright I'll keep on waiting"
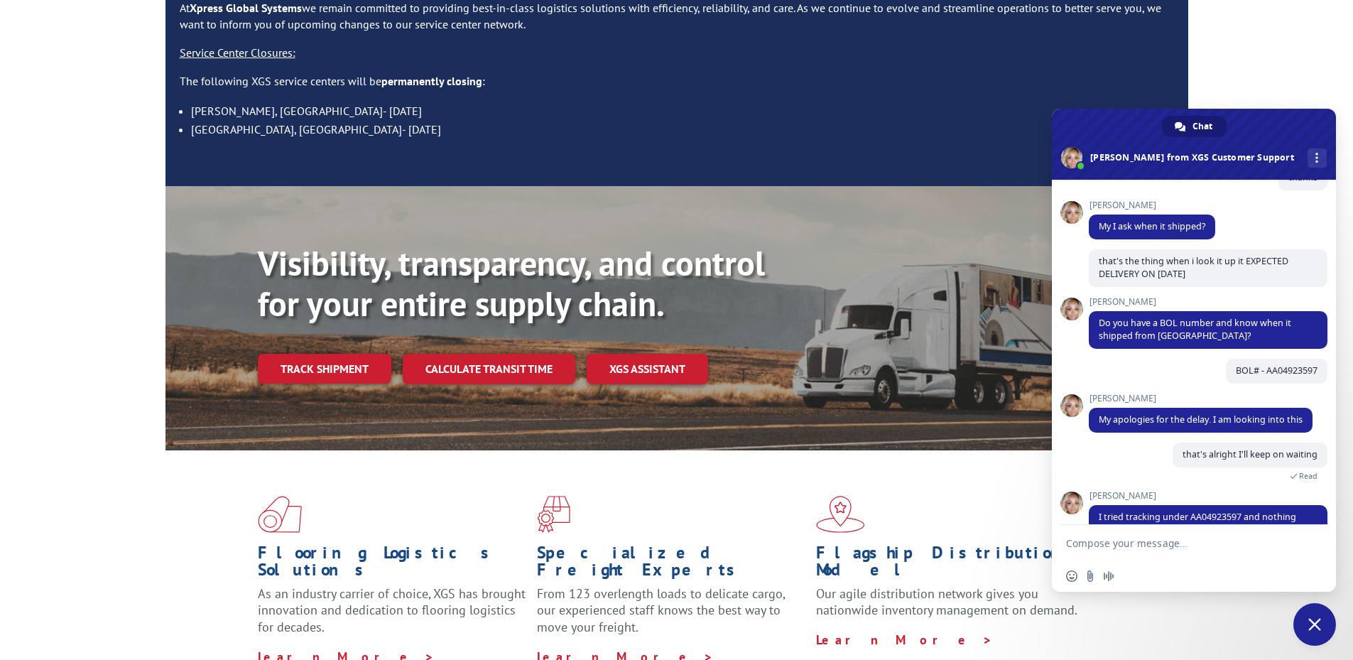
scroll to position [391, 0]
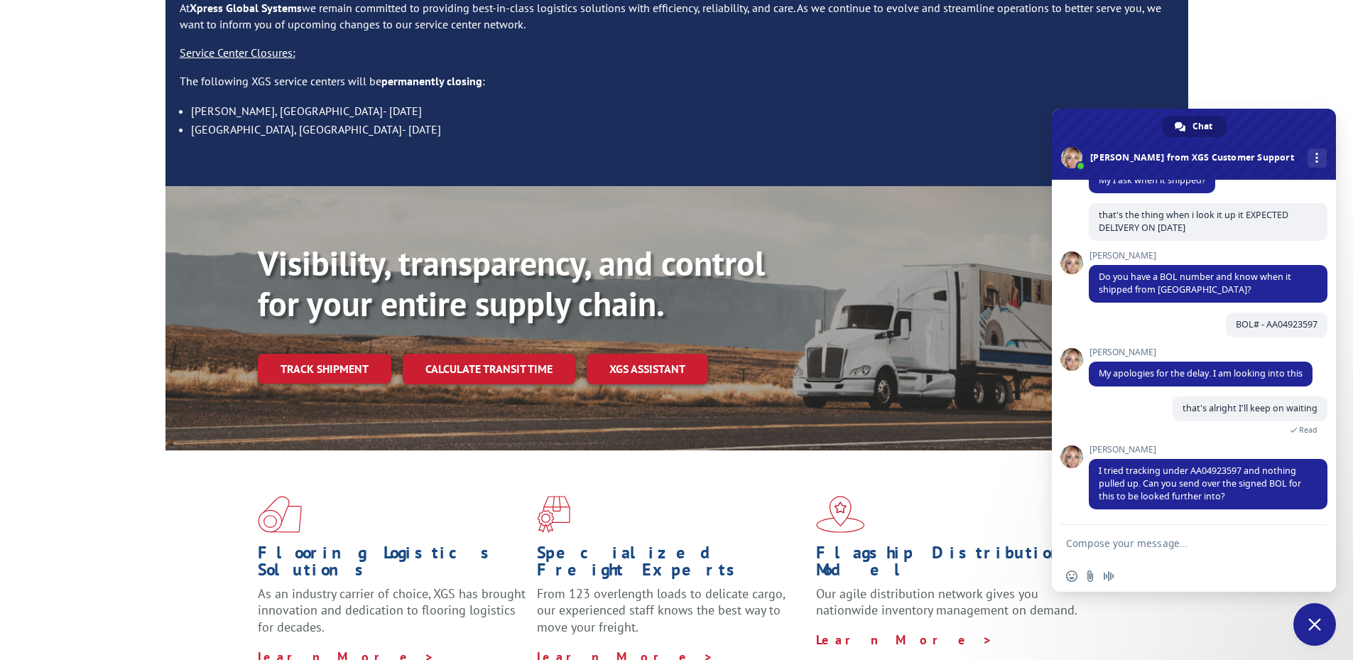
click at [1174, 545] on textarea "Compose your message..." at bounding box center [1179, 543] width 227 height 36
type textarea "I don't have a signed BOL I am looking at my work screen"
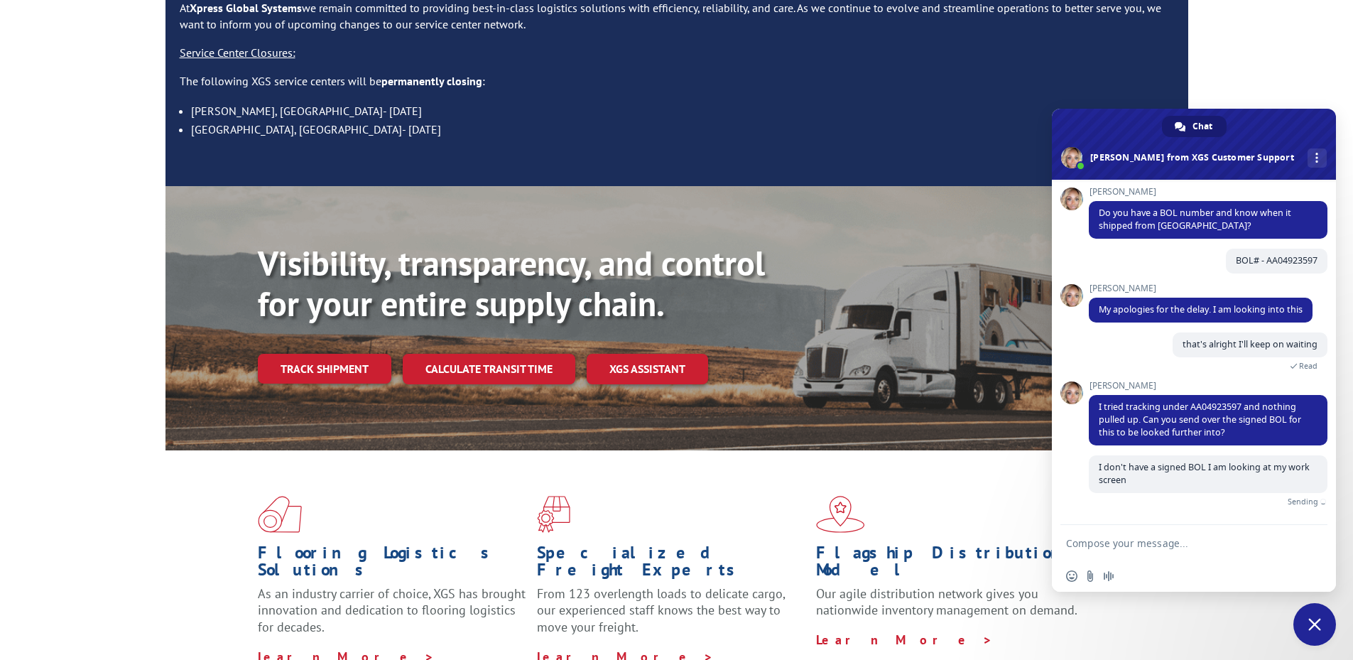
scroll to position [438, 0]
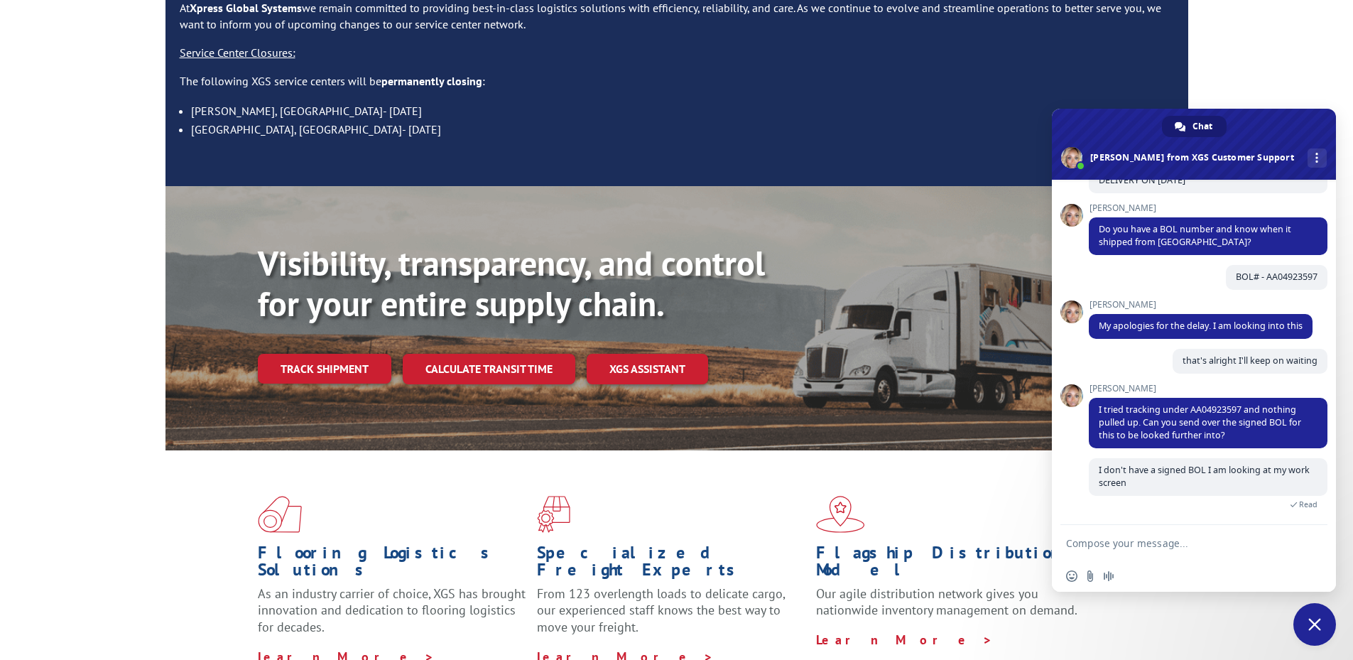
click at [1201, 557] on textarea "Compose your message..." at bounding box center [1179, 543] width 227 height 36
paste textarea "Product:** FROM VNDR ATTN:S0101 PRODUCT SHIPPED; EXPECTED DELIVERY ON [DATE]T00…"
type textarea "Product:** FROM VNDR ATTN:S0101 PRODUCT SHIPPED; EXPECTED DELIVERY ON [DATE]T00…"
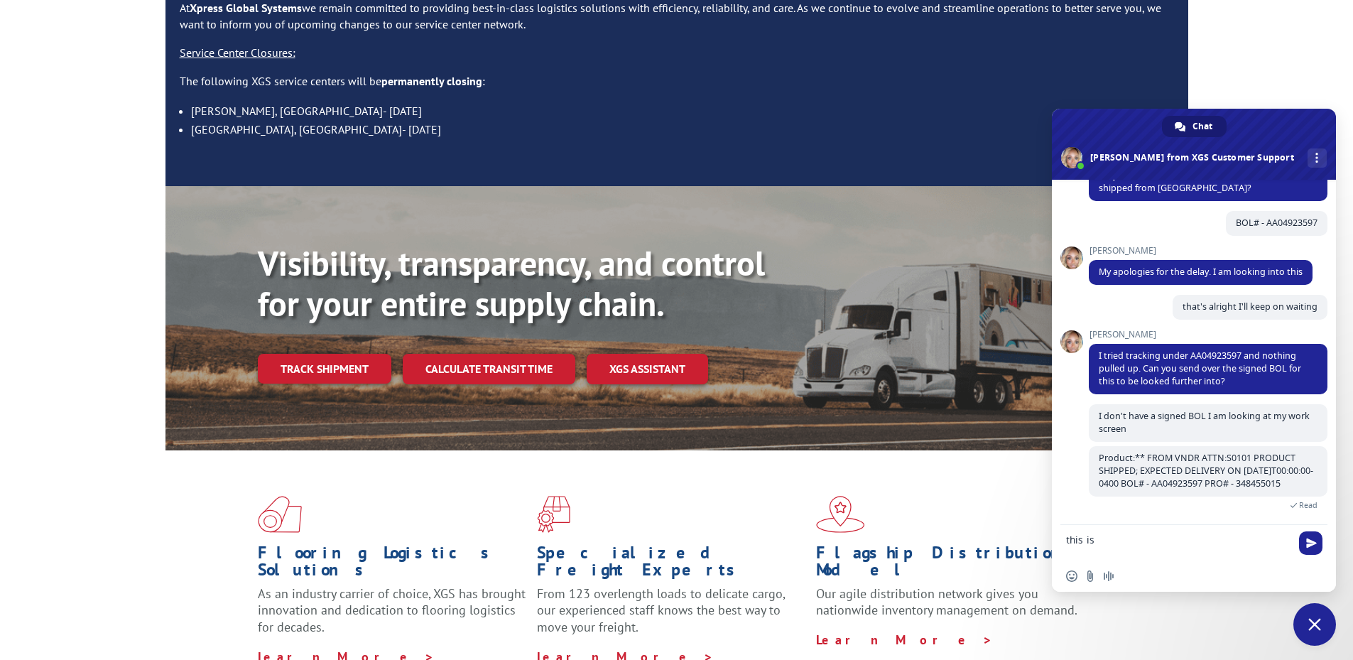
scroll to position [506, 0]
type textarea "this is all i see on my end"
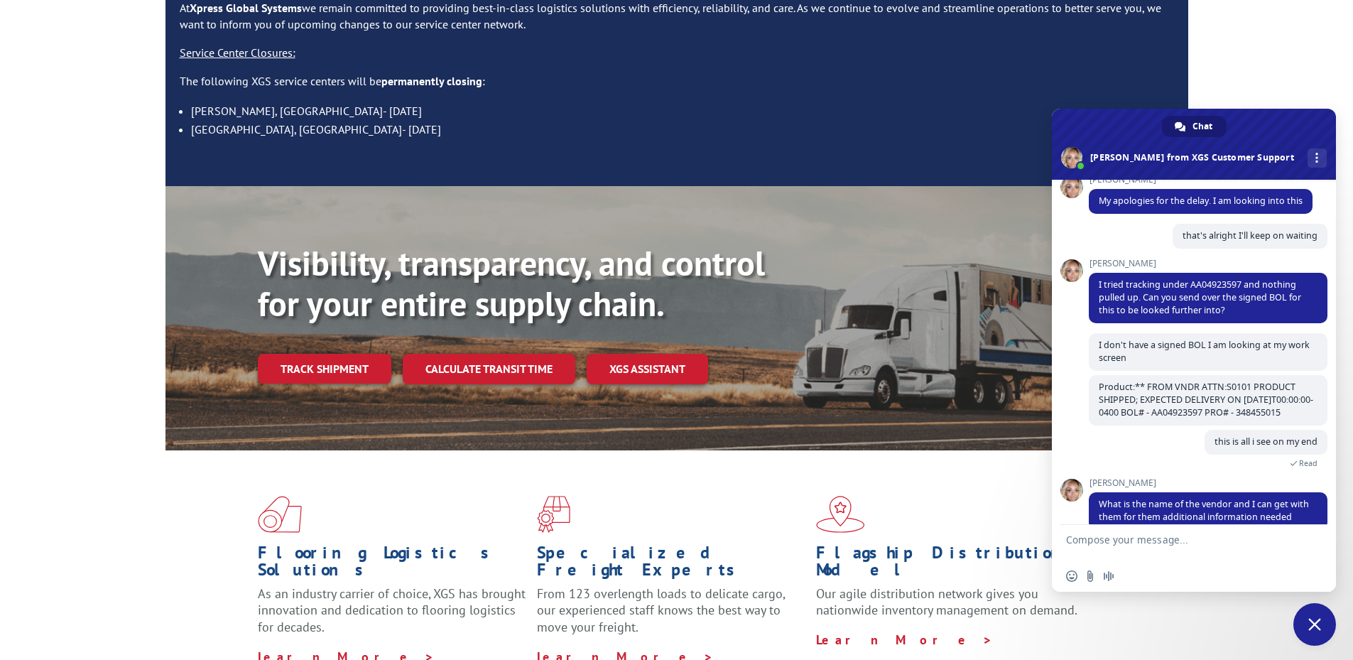
scroll to position [609, 0]
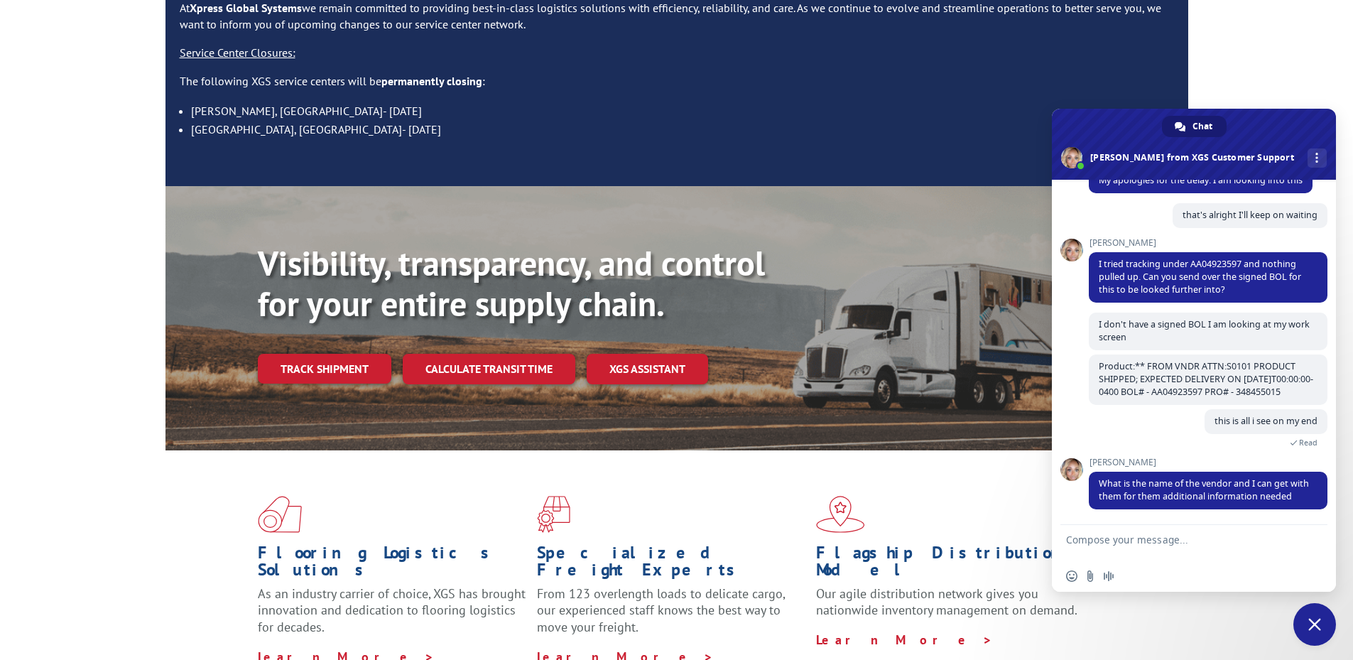
paste textarea "60010750 S/O MSI"
type textarea "60010750 S/O MSI"
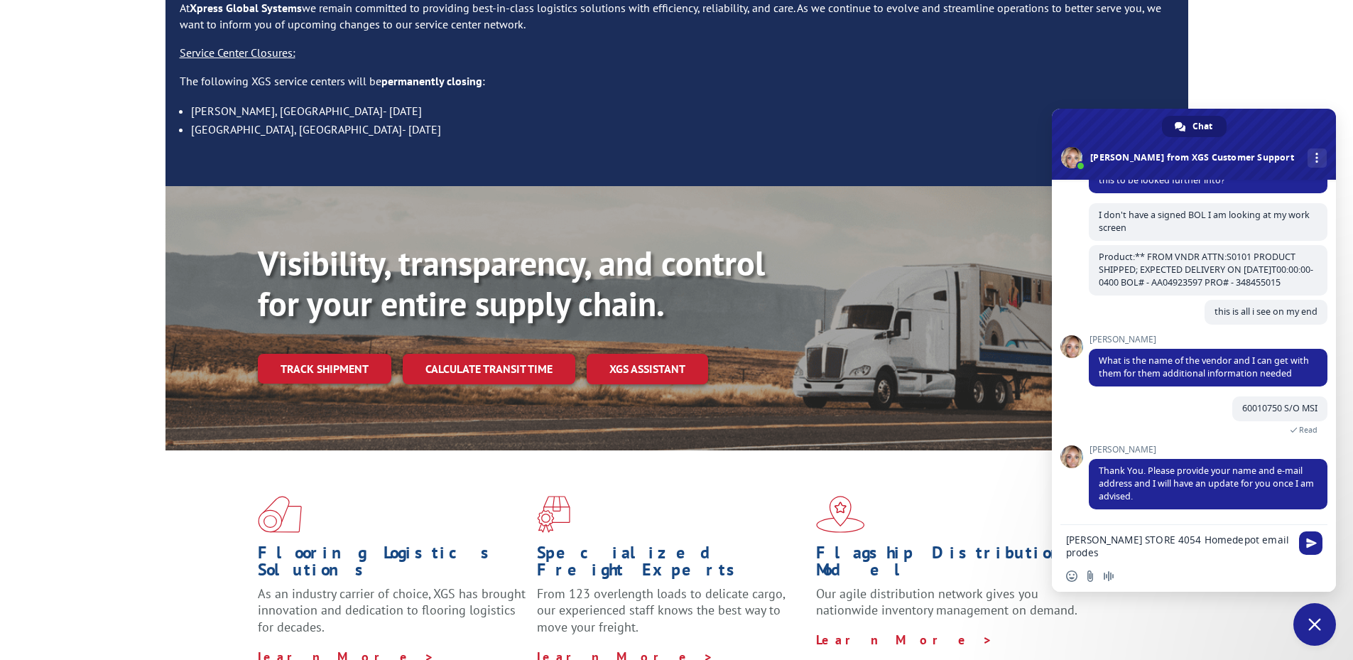
scroll to position [0, 0]
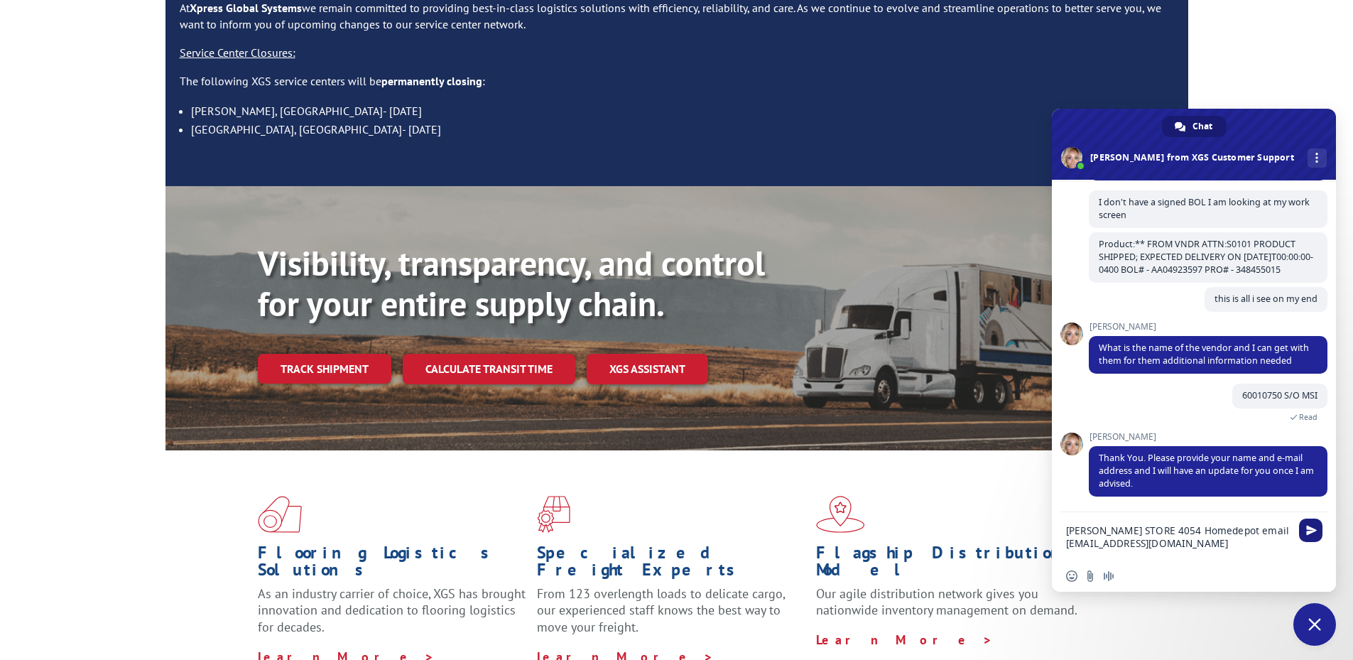
type textarea "[PERSON_NAME] STORE 4054 Homedepot email [EMAIL_ADDRESS][DOMAIN_NAME]"
click at [1309, 530] on span "Send" at bounding box center [1311, 530] width 11 height 11
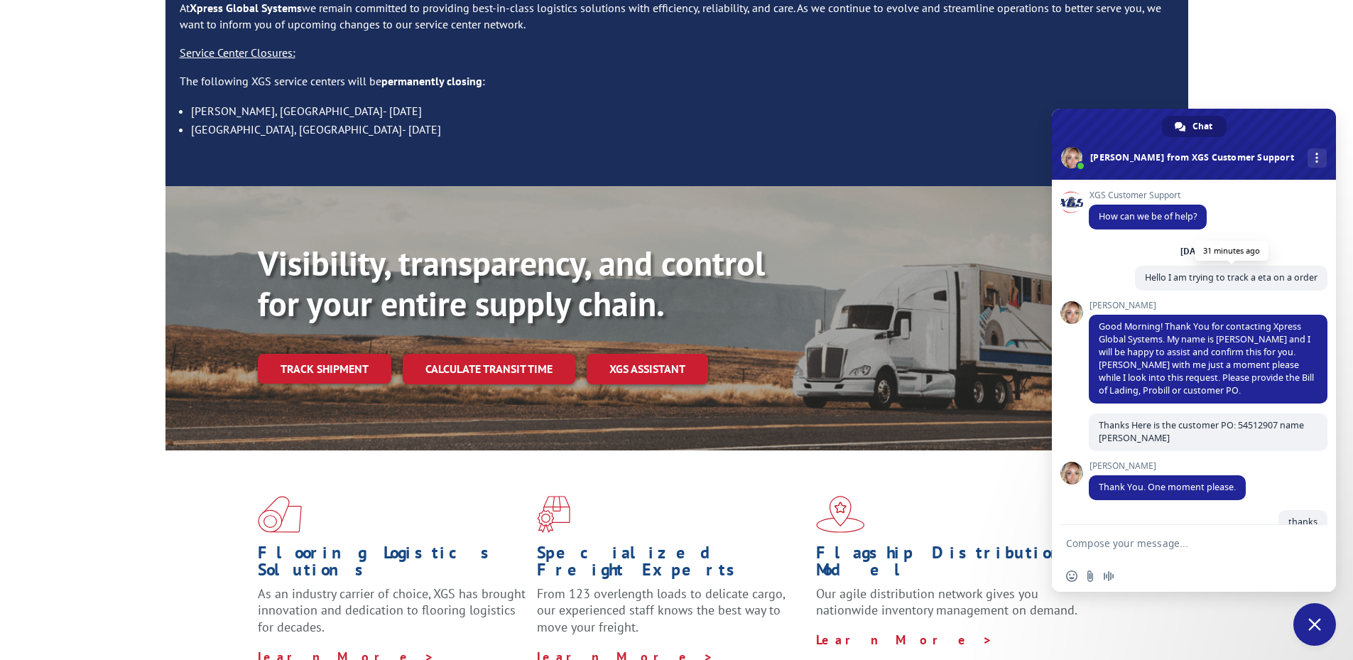
click at [1258, 281] on span "Hello I am trying to track a eta on a order" at bounding box center [1231, 277] width 173 height 12
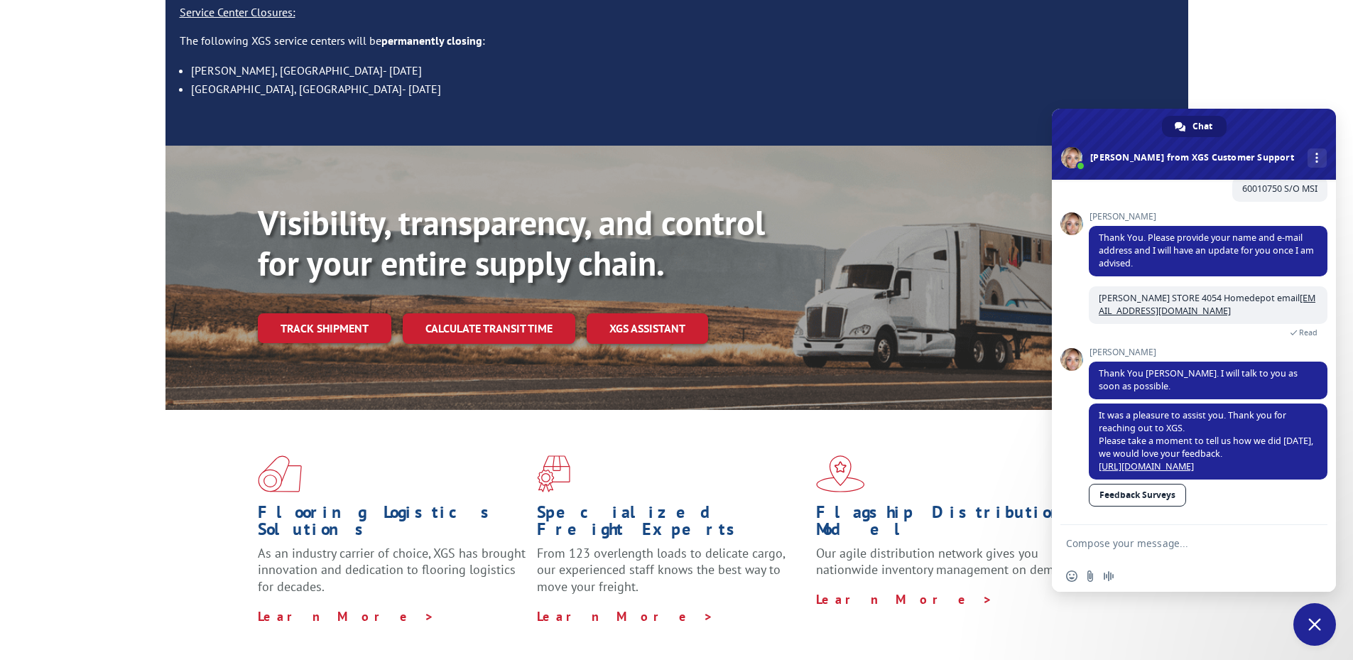
scroll to position [207, 0]
click at [1126, 550] on textarea "Compose your message..." at bounding box center [1179, 543] width 227 height 36
type textarea "t"
type textarea "thanks I'll keep an eye on your email"
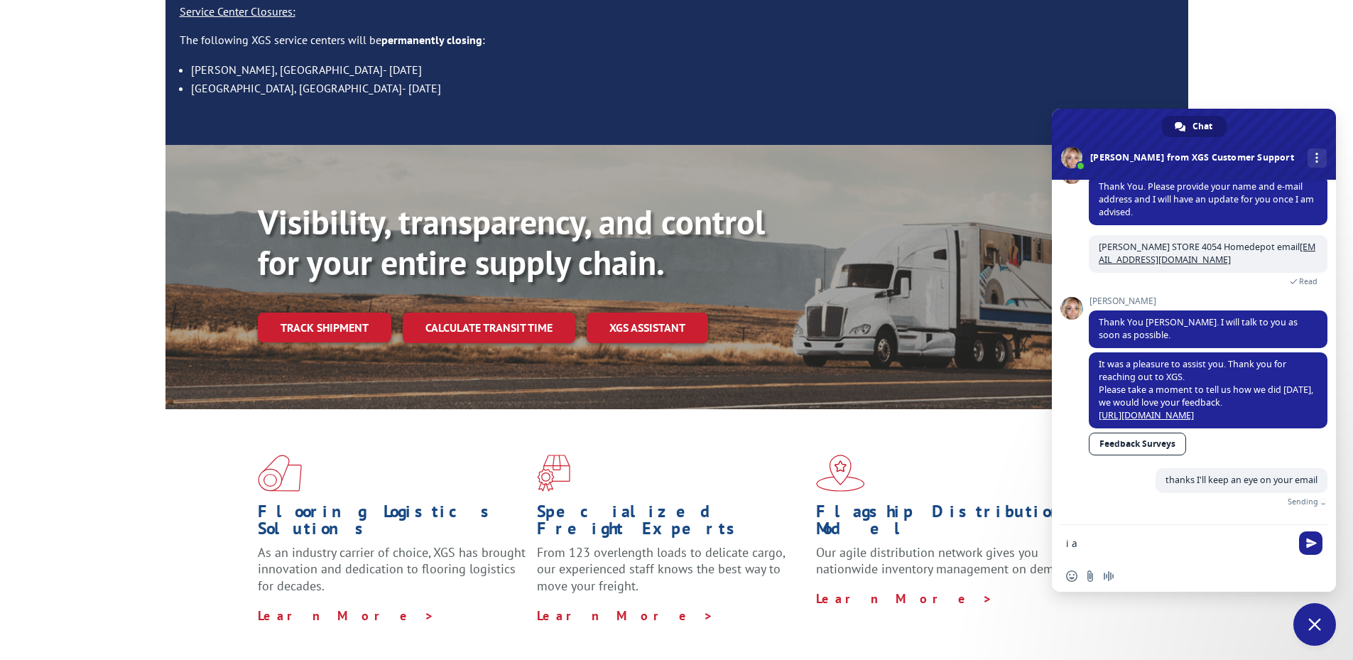
scroll to position [985, 0]
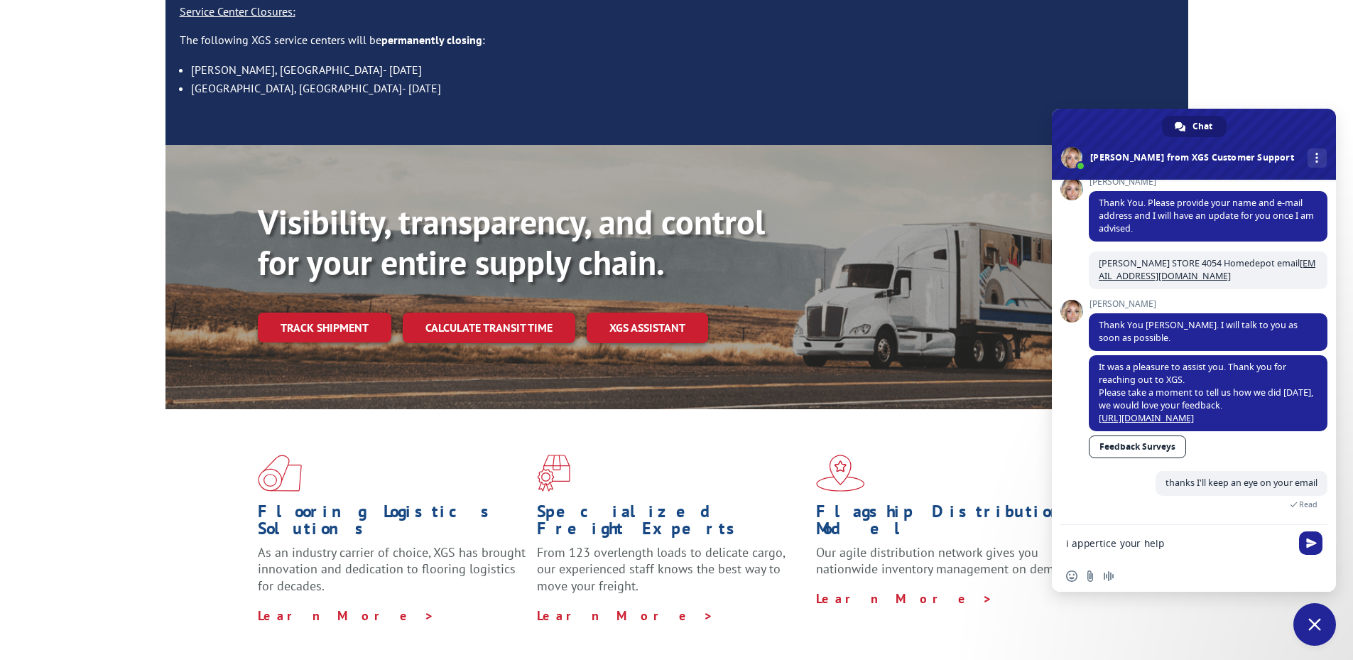
type textarea "i appertice your help"
drag, startPoint x: 1104, startPoint y: 539, endPoint x: 1069, endPoint y: 479, distance: 69.4
click at [1069, 479] on div "XGS Customer Support How can we be of help? [DATE] Hello I am trying to track a…" at bounding box center [1194, 352] width 284 height 345
click at [1117, 533] on textarea "i appertice your help" at bounding box center [1179, 543] width 227 height 36
click at [1118, 537] on textarea "i appertice your help" at bounding box center [1179, 543] width 227 height 36
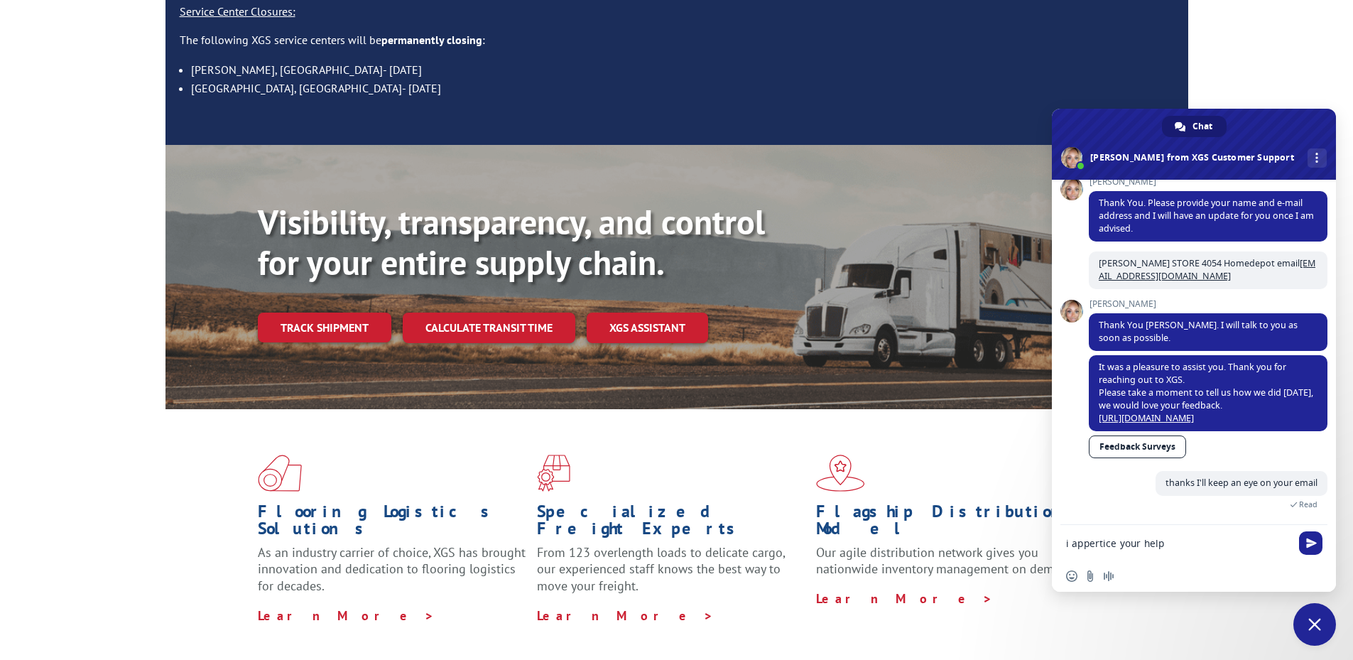
click at [1118, 537] on textarea "i appertice your help" at bounding box center [1179, 543] width 227 height 36
